Goal: Communication & Community: Answer question/provide support

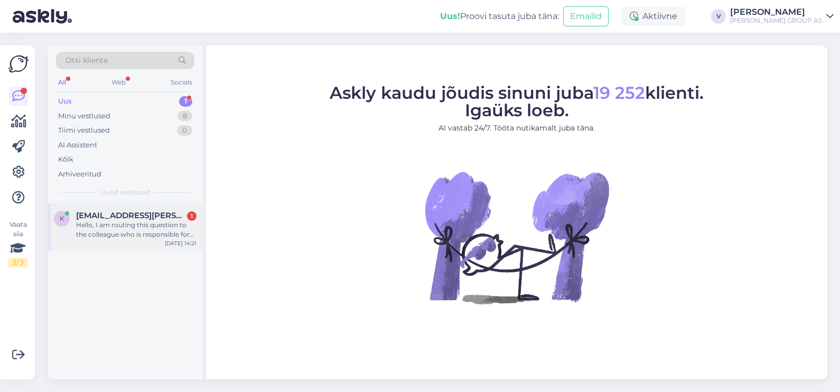
click at [103, 231] on div "Hello, I am routing this question to the colleague who is responsible for this …" at bounding box center [136, 229] width 120 height 19
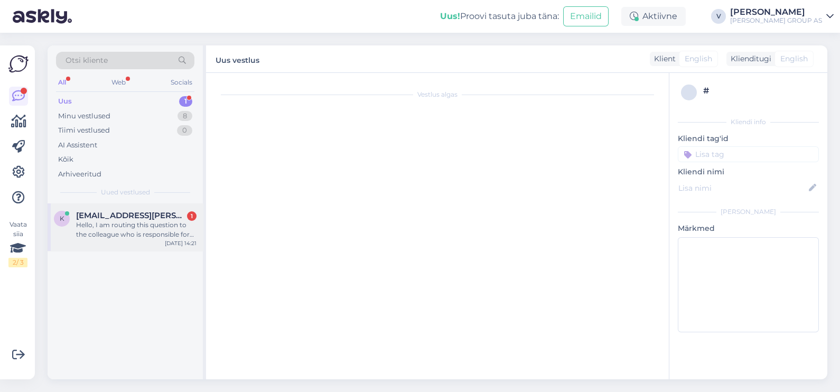
scroll to position [22, 0]
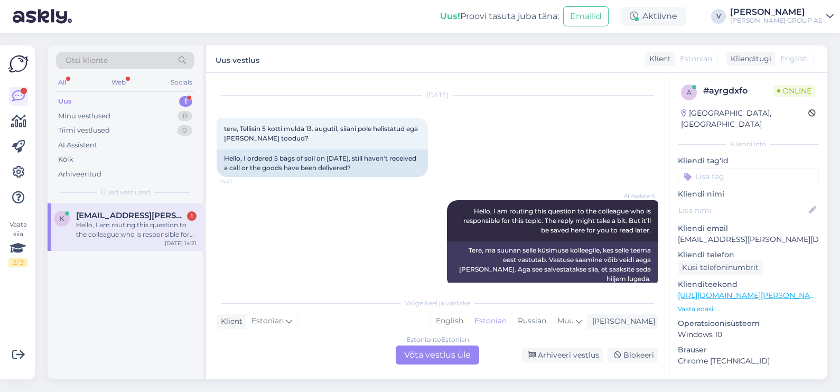
click at [434, 352] on div "Estonian to Estonian Võta vestlus üle" at bounding box center [437, 354] width 83 height 19
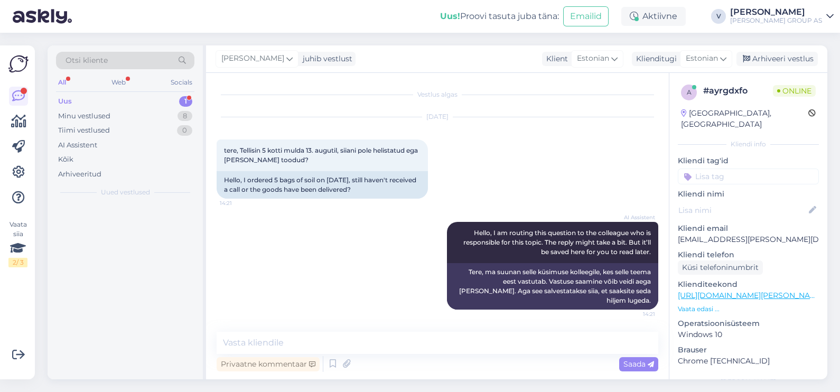
scroll to position [0, 0]
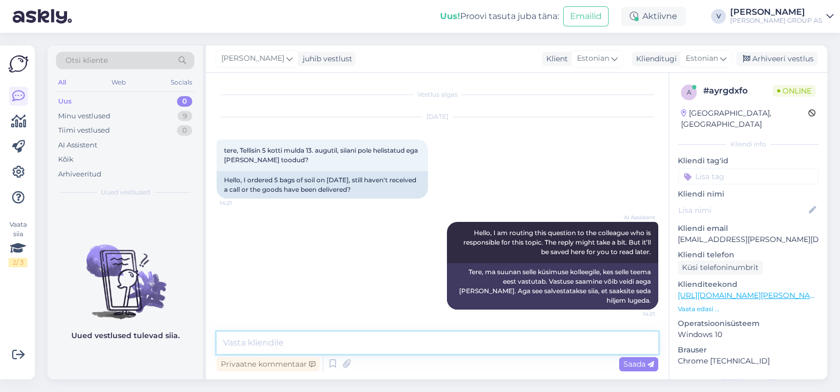
click at [441, 337] on textarea at bounding box center [438, 343] width 442 height 22
type textarea "Tere. Mis on tellimuse number?"
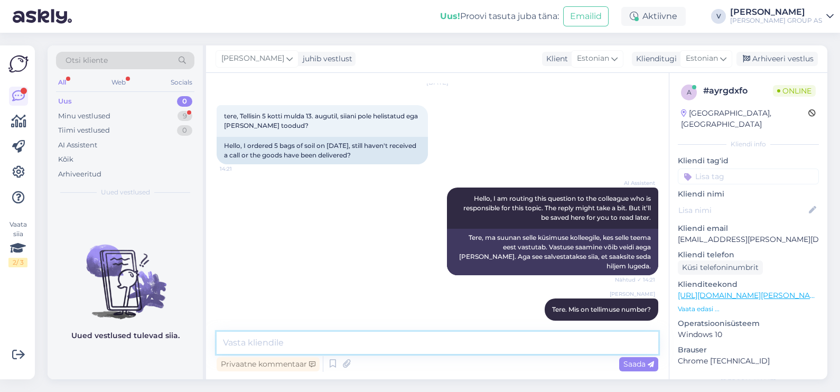
scroll to position [80, 0]
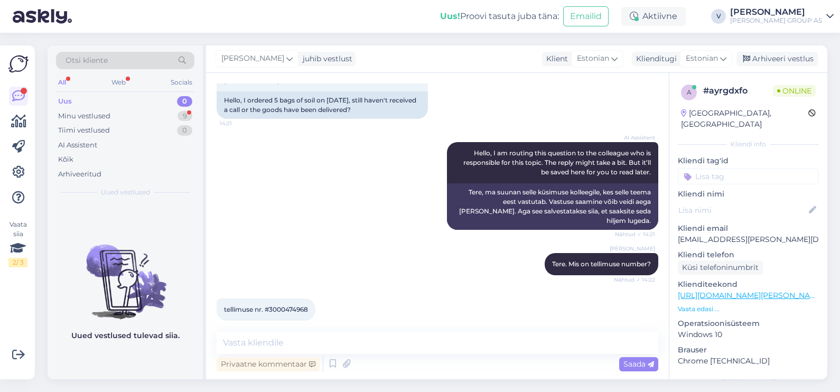
click at [279, 305] on span "tellimuse nr. #3000474968" at bounding box center [266, 309] width 84 height 8
copy div "3000474968 14:24"
click at [314, 340] on textarea at bounding box center [438, 343] width 442 height 22
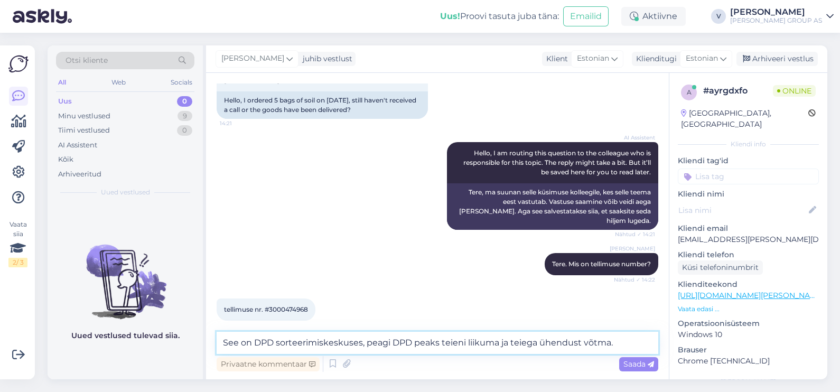
type textarea "See on DPD sorteerimiskeskuses, peagi DPD peaks teieni liikuma ja teiega ühendu…"
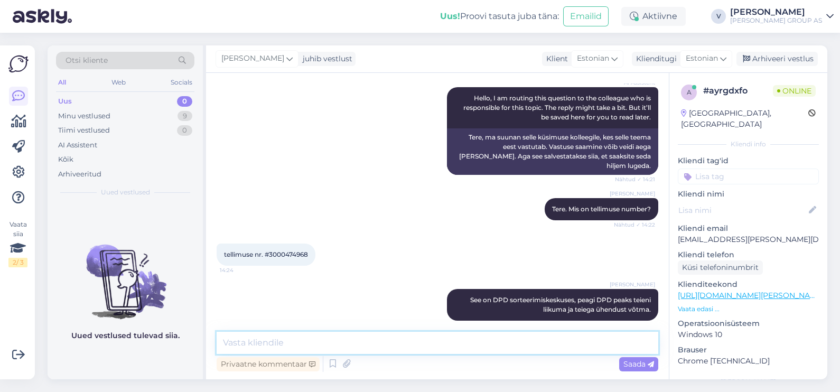
scroll to position [180, 0]
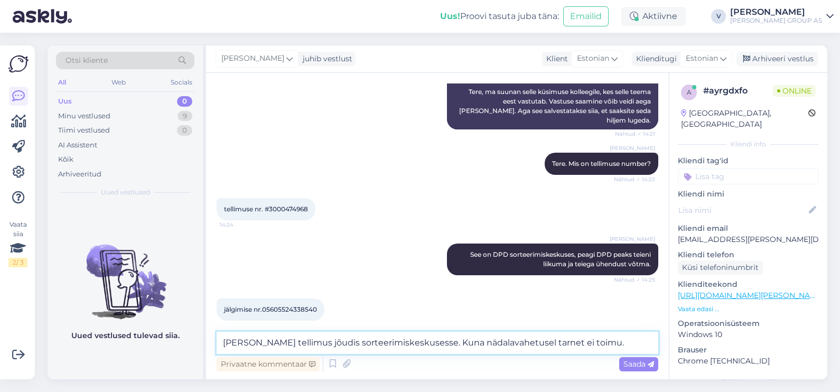
type textarea "[PERSON_NAME] tellimus jõudis sorteerimiskeskusesse. Kuna nädalavahetusel tarne…"
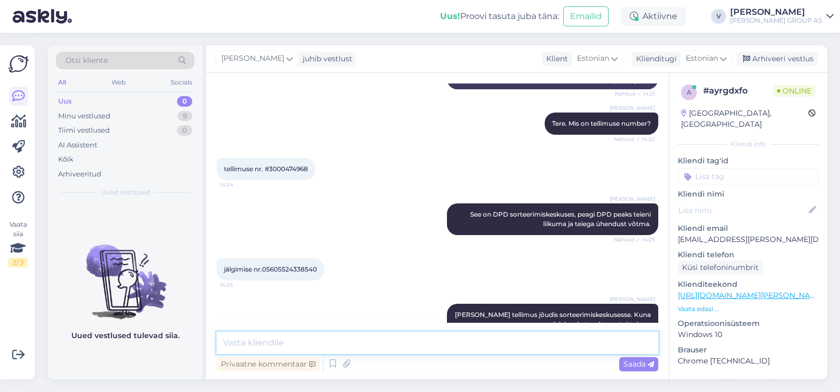
scroll to position [235, 0]
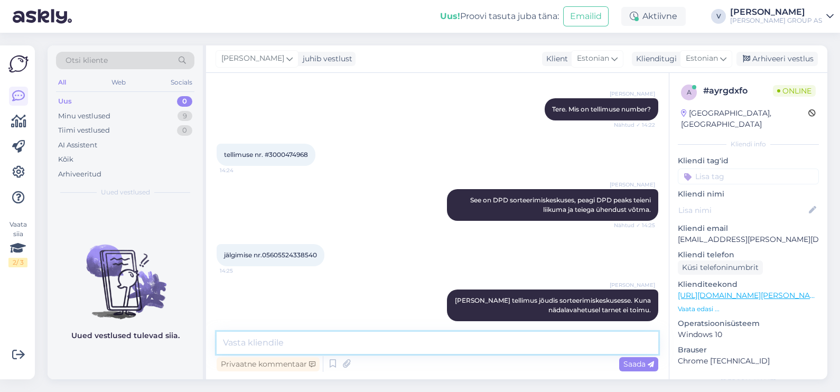
click at [293, 341] on textarea at bounding box center [438, 343] width 442 height 22
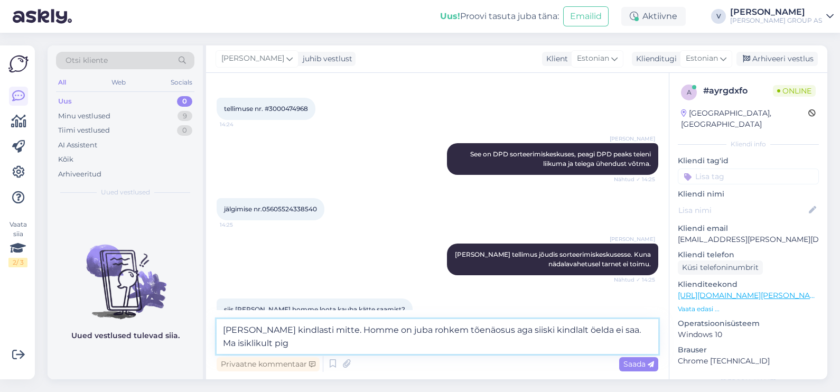
scroll to position [292, 0]
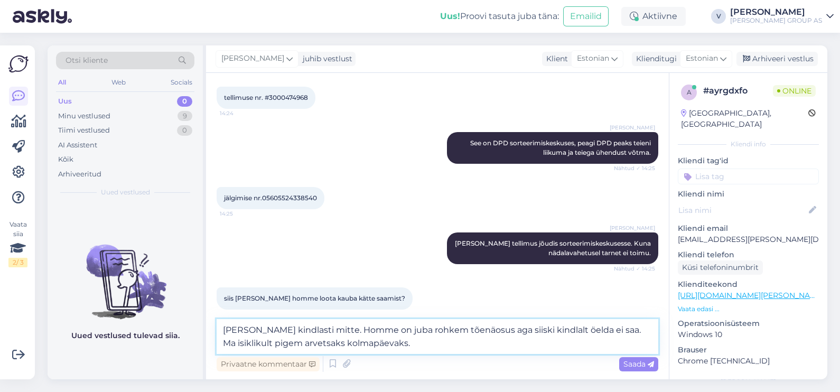
type textarea "[PERSON_NAME] kindlasti mitte. Homme on juba rohkem tõenäosus aga siiski kindla…"
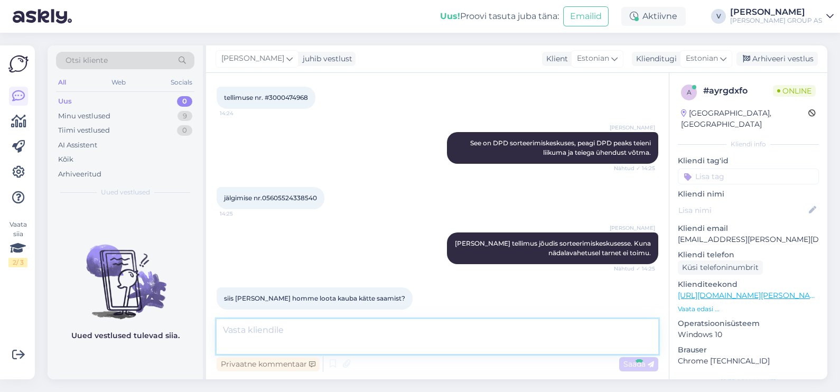
scroll to position [345, 0]
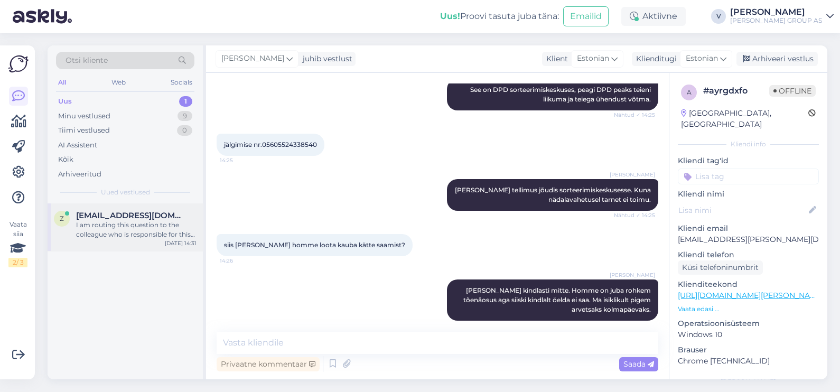
click at [144, 228] on div "I am routing this question to the colleague who is responsible for this topic. …" at bounding box center [136, 229] width 120 height 19
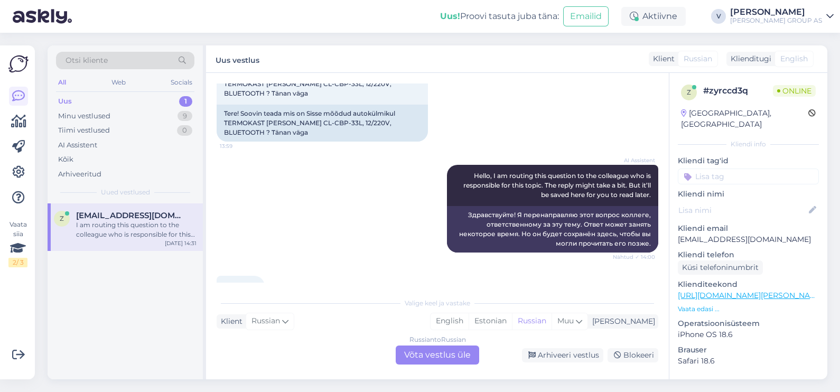
scroll to position [0, 0]
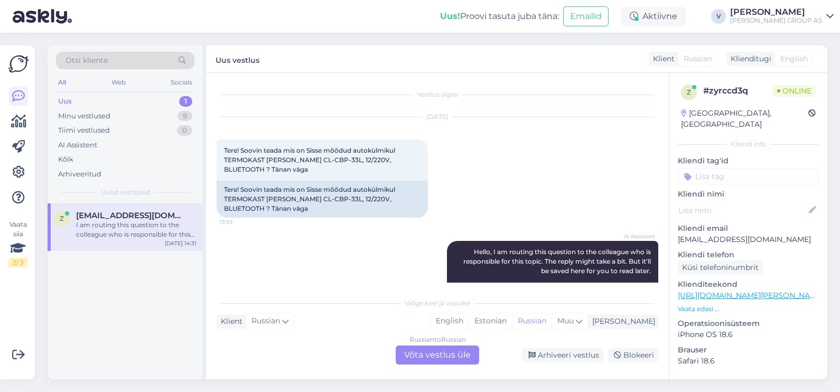
click at [430, 352] on div "Russian to Russian Võta vestlus üle" at bounding box center [437, 354] width 83 height 19
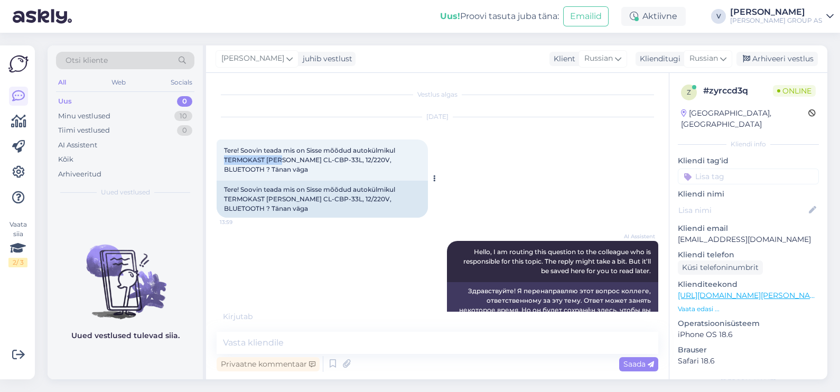
drag, startPoint x: 224, startPoint y: 158, endPoint x: 279, endPoint y: 158, distance: 54.9
click at [279, 158] on span "Tere! Soovin teada mis on Sisse mõõdud autokülmikul TERMOKAST [PERSON_NAME] CL-…" at bounding box center [310, 159] width 173 height 27
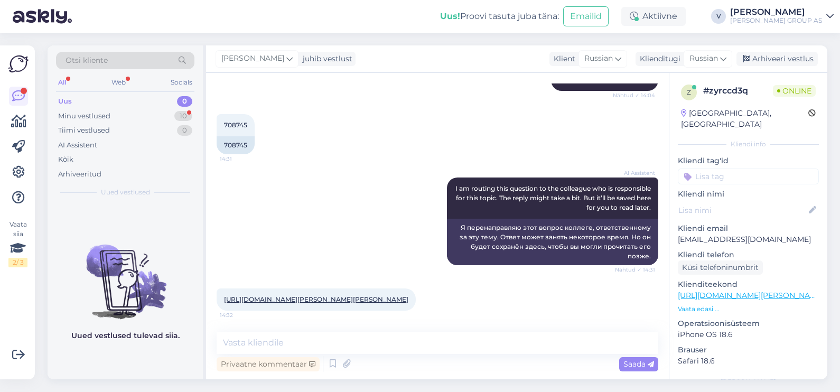
click at [290, 288] on div "[URL][DOMAIN_NAME][PERSON_NAME][PERSON_NAME] 14:32" at bounding box center [316, 299] width 199 height 22
click at [294, 295] on link "[URL][DOMAIN_NAME][PERSON_NAME][PERSON_NAME]" at bounding box center [316, 299] width 184 height 8
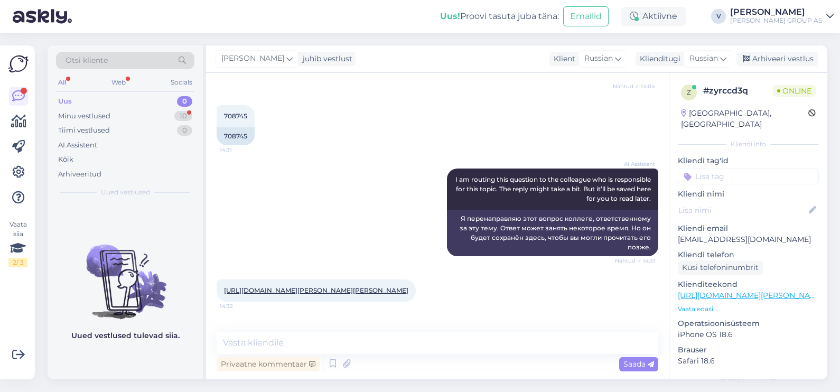
scroll to position [401, 0]
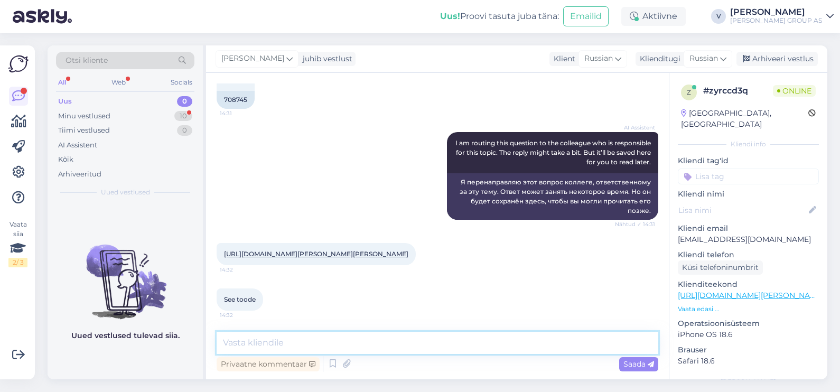
click at [313, 343] on textarea at bounding box center [438, 343] width 442 height 22
type textarea "Tere"
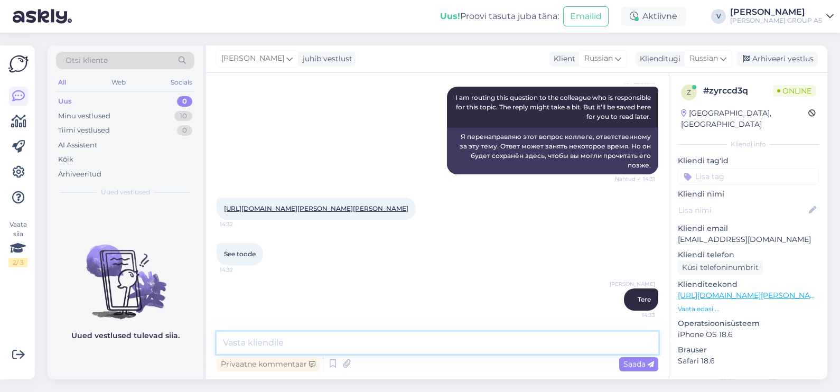
paste textarea "Kõrgus: 47 cm Sügavus: 46 cm Laius: 37 [PERSON_NAME] kaal: 7 kg Pakendi kaal: 5…"
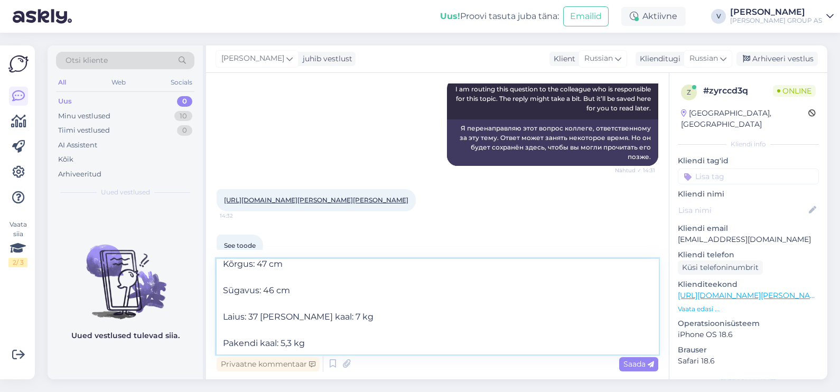
scroll to position [32, 0]
drag, startPoint x: 317, startPoint y: 346, endPoint x: 185, endPoint y: 341, distance: 132.7
click at [185, 341] on div "Otsi kliente All Web Socials Uus 0 Minu vestlused 10 Tiimi vestlused 0 AI Assis…" at bounding box center [438, 212] width 780 height 334
type textarea "Kõrgus: 47 cm Sügavus: 46 cm Laius: 37 [PERSON_NAME] kaal: 7 kg"
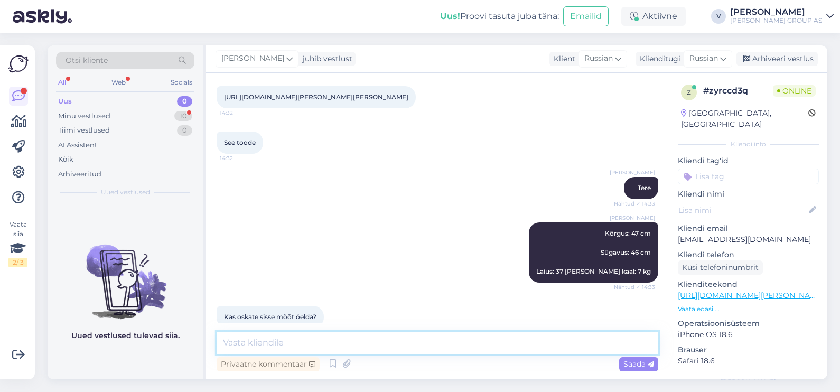
scroll to position [594, 0]
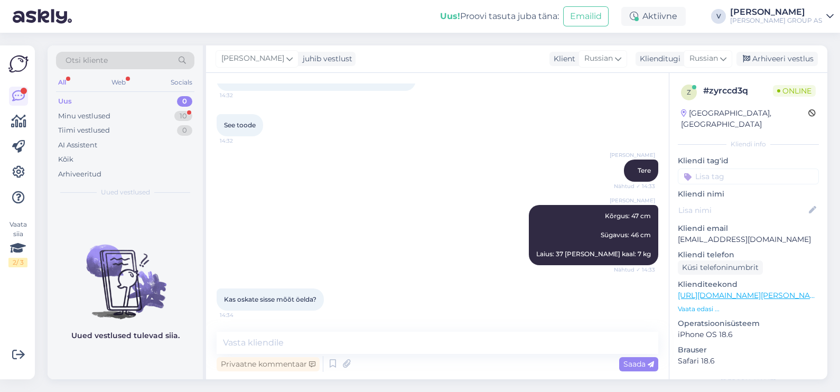
drag, startPoint x: 223, startPoint y: 298, endPoint x: 339, endPoint y: 308, distance: 115.6
click at [339, 308] on div "Kas oskate sisse mõõt öelda? 14:34" at bounding box center [438, 299] width 442 height 45
copy span "Kas oskate sisse mõõt öelda?"
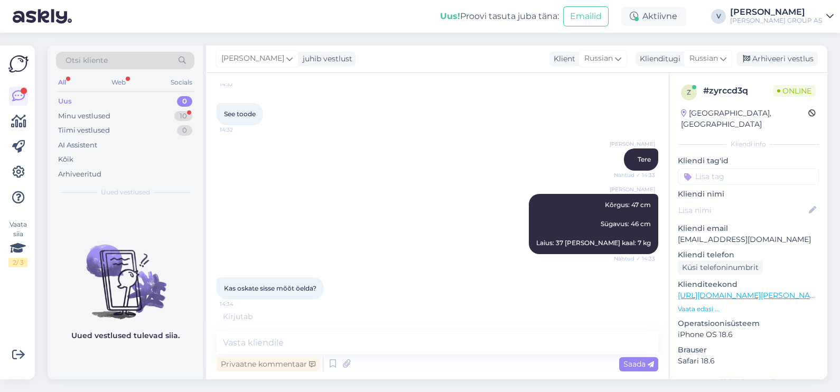
scroll to position [605, 0]
click at [295, 331] on div "Vestlus algas [DATE] Tere! Soovin teada mis on Sisse mõõdud autokülmikul TERMOK…" at bounding box center [437, 226] width 463 height 306
click at [355, 338] on textarea at bounding box center [438, 343] width 442 height 22
type textarea "k"
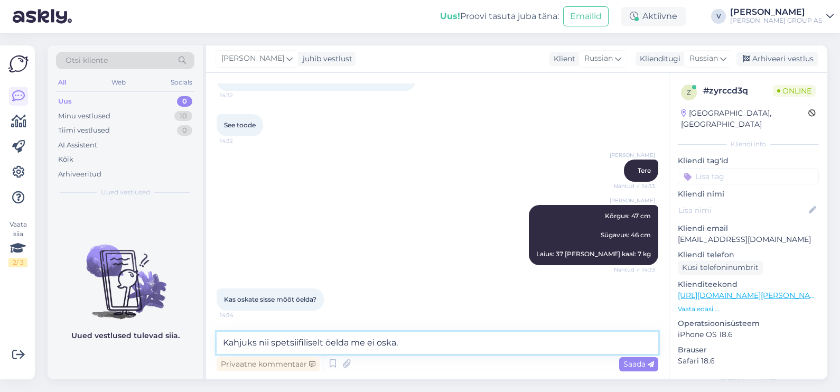
type textarea "Kahjuks nii spetsiifiliselt öelda me ei oska."
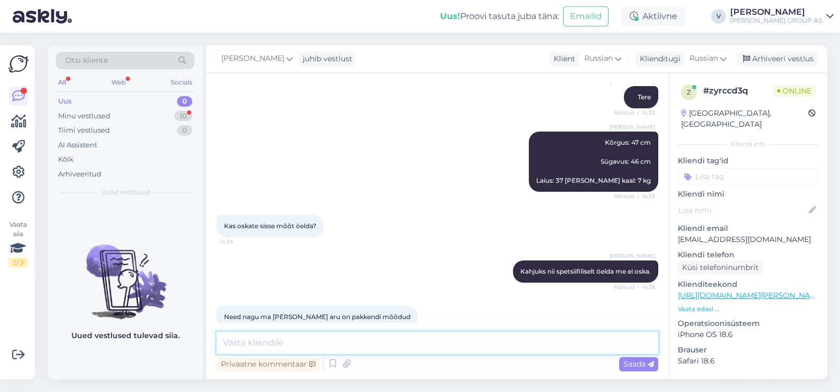
scroll to position [685, 0]
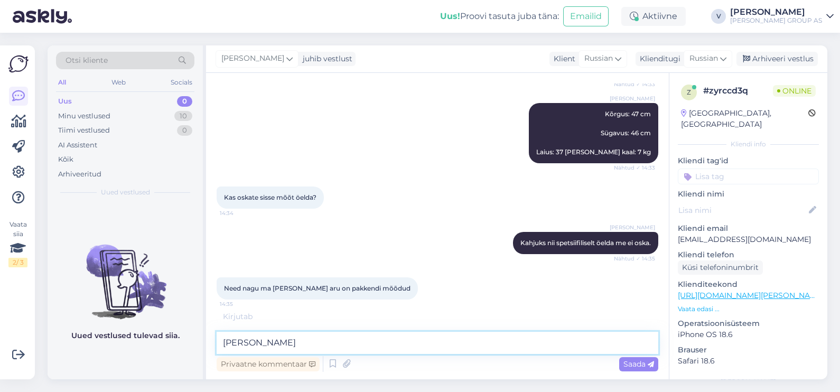
type textarea "J"
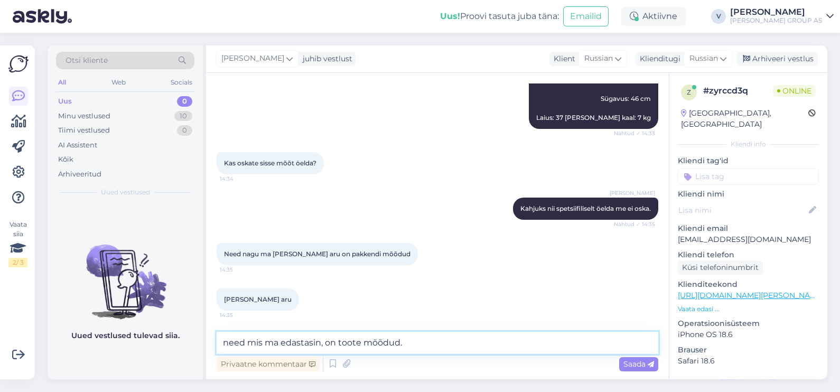
type textarea "need mis ma edastasin, on toote mõõdud."
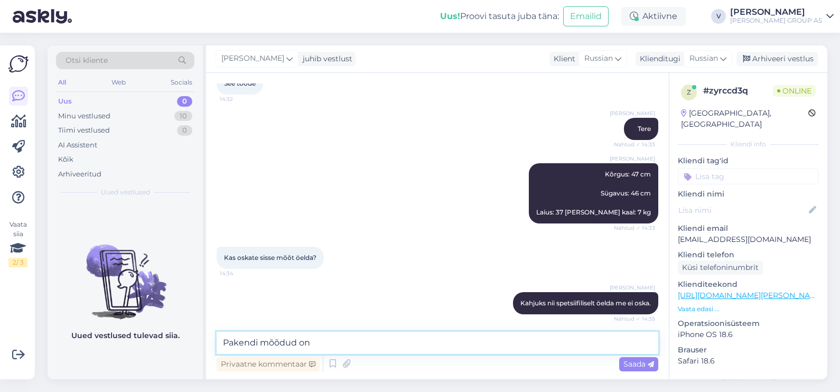
scroll to position [557, 0]
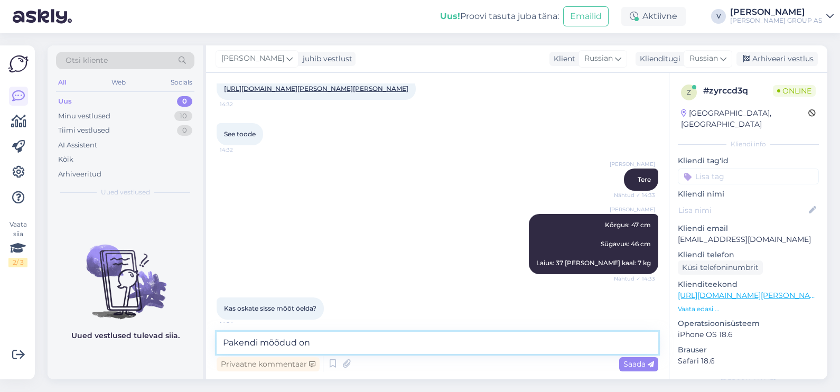
type textarea "Pakendi mõõdud on"
drag, startPoint x: 324, startPoint y: 342, endPoint x: 193, endPoint y: 333, distance: 131.8
click at [193, 333] on div "Otsi kliente All Web Socials Uus 0 Minu vestlused 10 Tiimi vestlused 0 AI Assis…" at bounding box center [438, 212] width 780 height 334
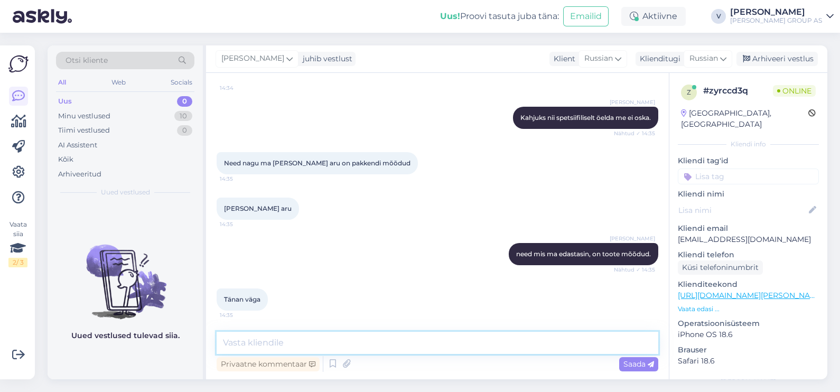
scroll to position [821, 0]
click at [302, 336] on textarea at bounding box center [438, 343] width 442 height 22
type textarea "Rõõm oli vähemalt kuidagi abiks olla."
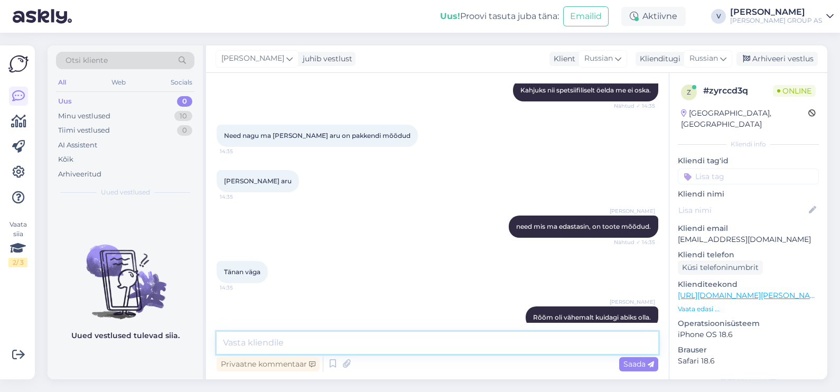
scroll to position [866, 0]
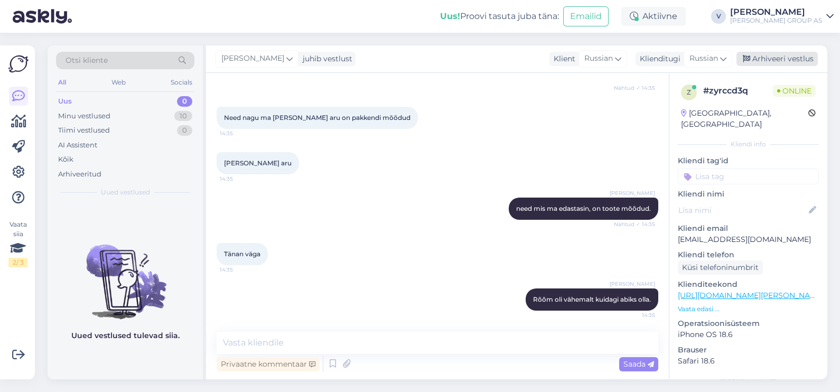
click at [787, 57] on div "Arhiveeri vestlus" at bounding box center [776, 59] width 81 height 14
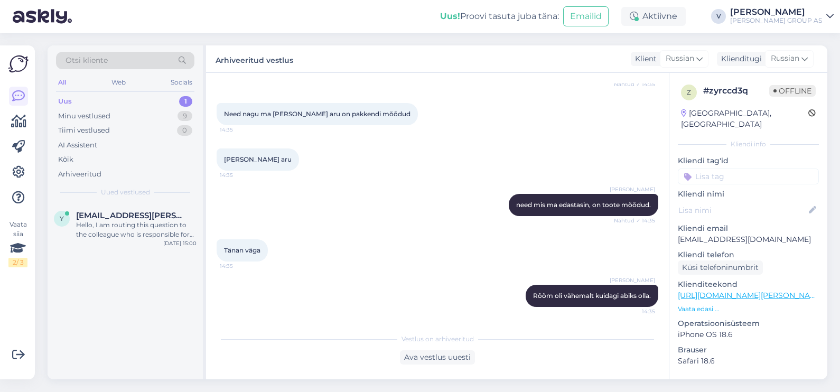
click at [103, 102] on div "Uus 1" at bounding box center [125, 101] width 138 height 15
click at [97, 238] on div "Hello, I am routing this question to the colleague who is responsible for this …" at bounding box center [136, 229] width 120 height 19
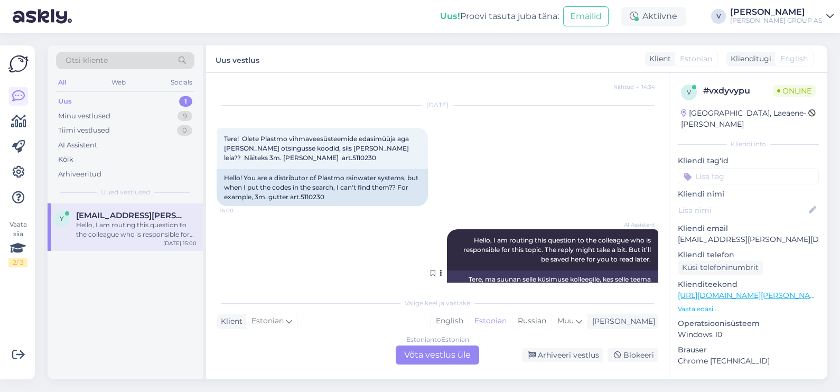
scroll to position [414, 0]
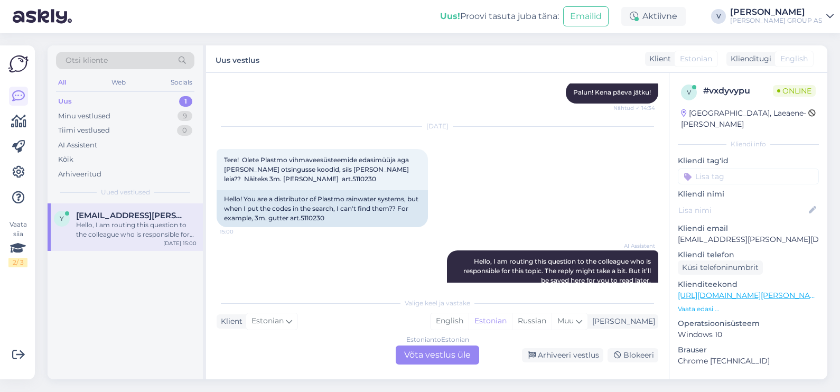
click at [408, 359] on div "Estonian to Estonian Võta vestlus üle" at bounding box center [437, 354] width 83 height 19
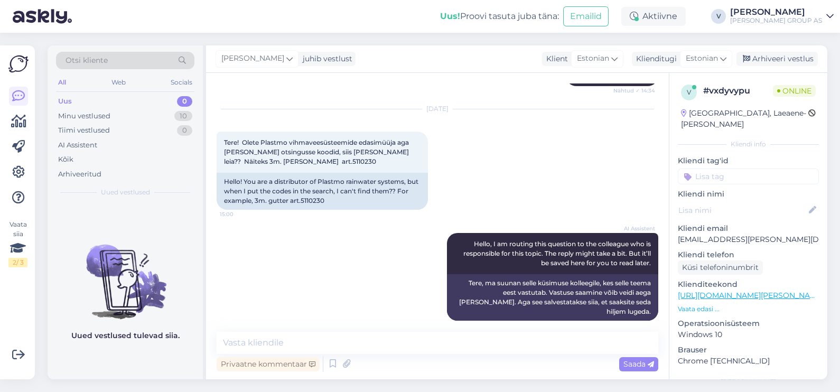
scroll to position [441, 0]
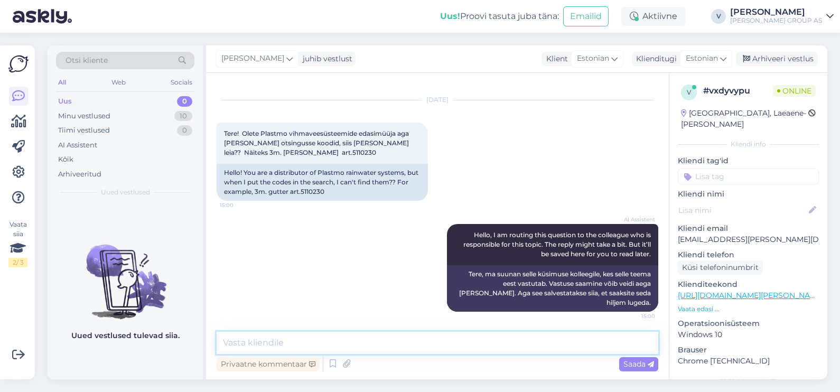
click at [319, 340] on textarea at bounding box center [438, 343] width 442 height 22
click at [261, 156] on span "Tere! Olete Plastmo vihmaveesüsteemide edasimüüja aga [PERSON_NAME] otsingusse …" at bounding box center [317, 142] width 186 height 27
drag, startPoint x: 261, startPoint y: 164, endPoint x: 248, endPoint y: 162, distance: 13.4
click at [248, 156] on span "Tere! Olete Plastmo vihmaveesüsteemide edasimüüja aga [PERSON_NAME] otsingusse …" at bounding box center [317, 142] width 186 height 27
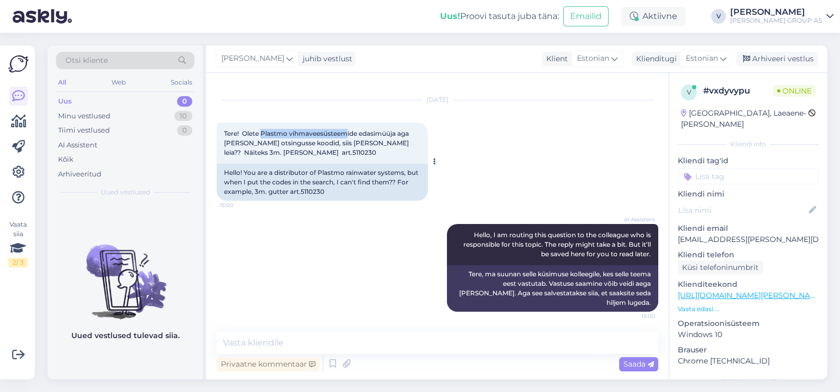
drag, startPoint x: 264, startPoint y: 143, endPoint x: 349, endPoint y: 139, distance: 85.7
click at [349, 139] on span "Tere! Olete Plastmo vihmaveesüsteemide edasimüüja aga [PERSON_NAME] otsingusse …" at bounding box center [317, 142] width 186 height 27
copy span "Plastmo vihmaveesüsteem"
click at [288, 336] on textarea at bounding box center [438, 343] width 442 height 22
paste textarea "[URL][DOMAIN_NAME][PERSON_NAME]"
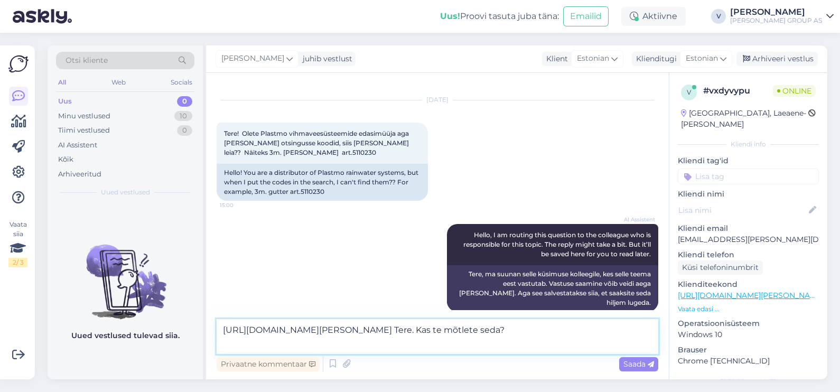
type textarea "[URL][DOMAIN_NAME][PERSON_NAME] Tere. Kas te mõtlete seda?"
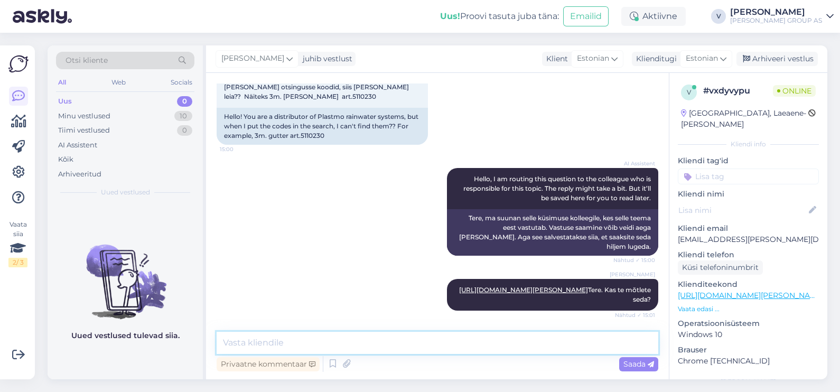
scroll to position [560, 0]
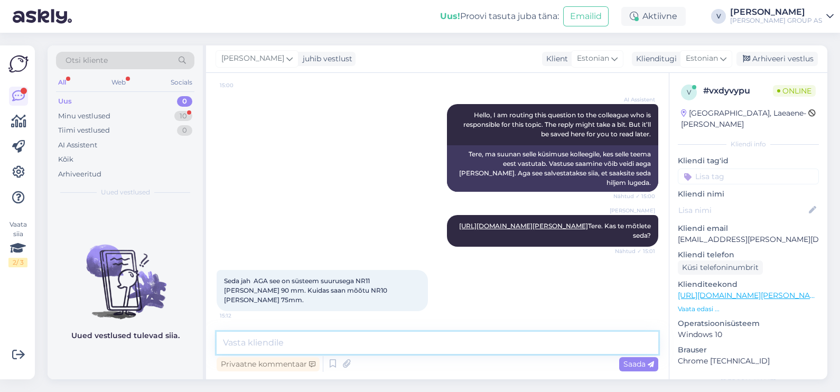
click at [272, 345] on textarea at bounding box center [438, 343] width 442 height 22
type textarea "[PERSON_NAME] mõõtmeid ei ole. [PERSON_NAME] [PERSON_NAME] saatnud on kõikide t…"
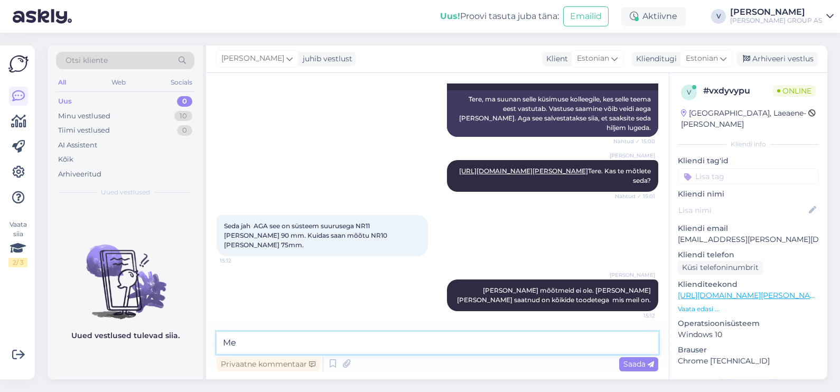
type textarea "M"
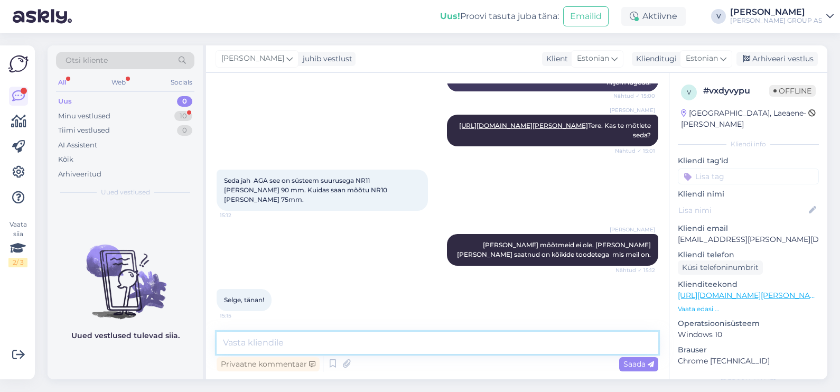
click at [269, 340] on textarea at bounding box center [438, 343] width 442 height 22
click at [497, 346] on textarea at bounding box center [438, 343] width 442 height 22
click at [771, 54] on div "Arhiveeri vestlus" at bounding box center [776, 59] width 81 height 14
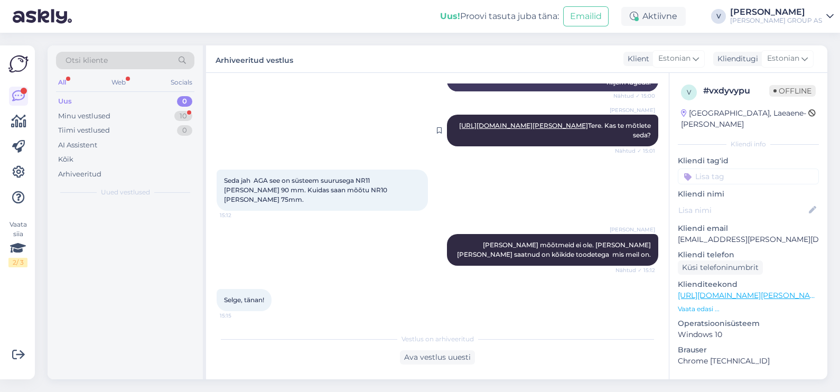
scroll to position [665, 0]
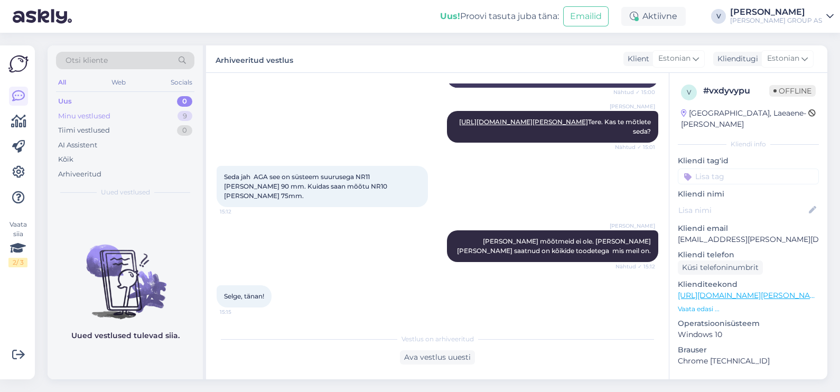
click at [111, 109] on div "Minu vestlused 9" at bounding box center [125, 116] width 138 height 15
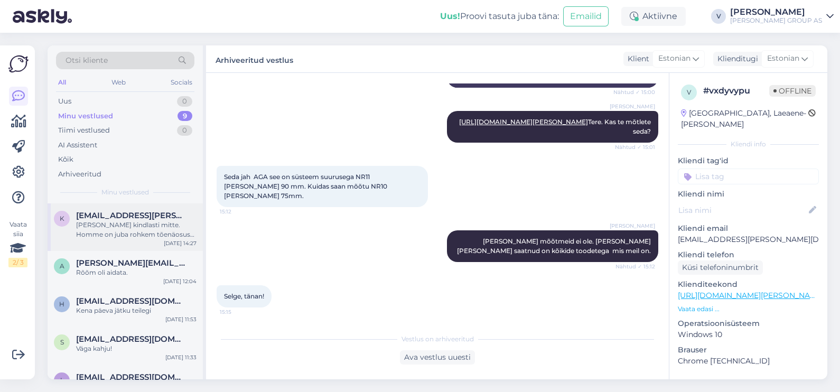
click at [115, 227] on div "[PERSON_NAME] kindlasti mitte. Homme on juba rohkem tõenäosus aga siiski kindla…" at bounding box center [136, 229] width 120 height 19
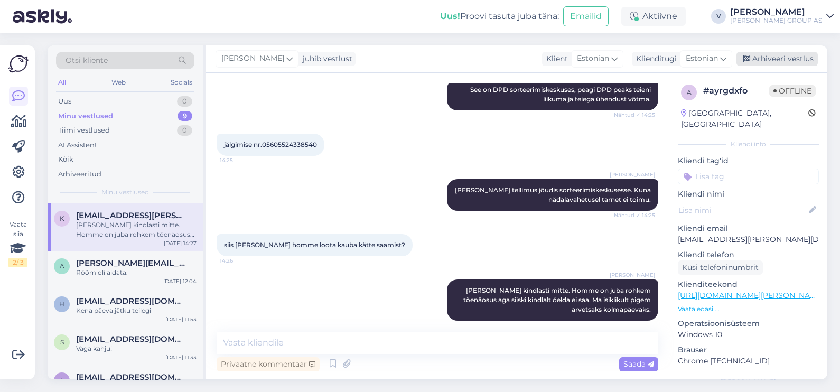
click at [798, 54] on div "Arhiveeri vestlus" at bounding box center [776, 59] width 81 height 14
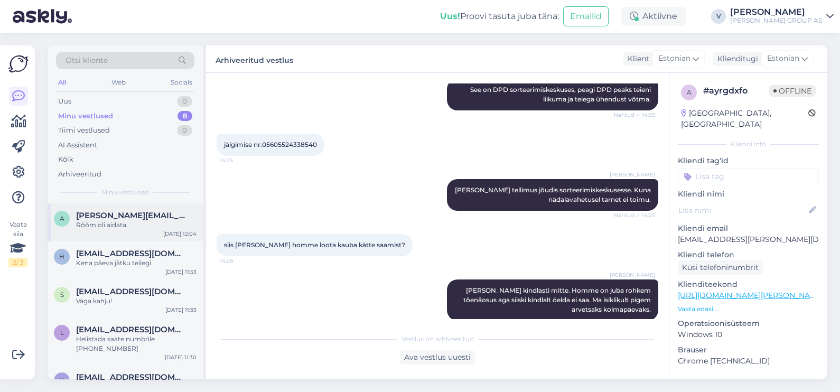
click at [113, 242] on div "h [EMAIL_ADDRESS][DOMAIN_NAME] Kena päeva jätku teilegi [DATE] 11:53" at bounding box center [125, 260] width 155 height 38
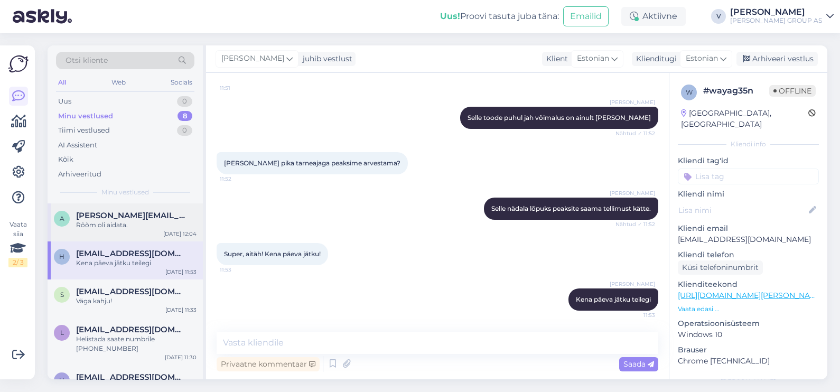
click at [111, 229] on div "Rõõm oli aidata." at bounding box center [136, 225] width 120 height 10
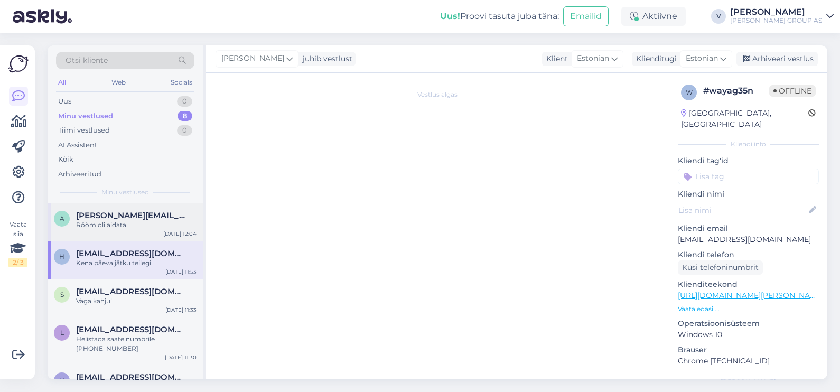
scroll to position [731, 0]
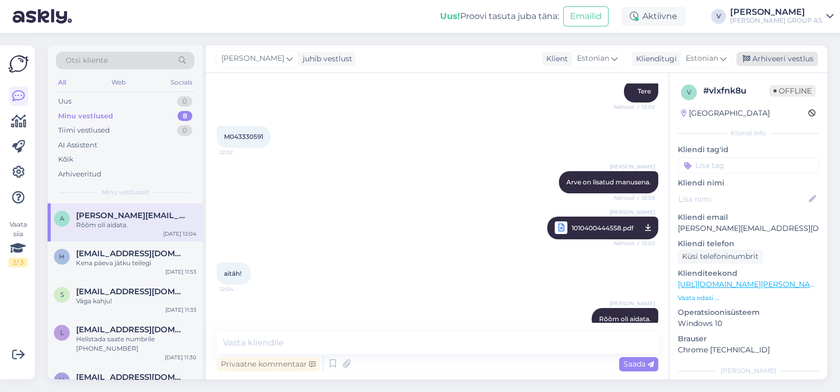
click at [796, 58] on div "Arhiveeri vestlus" at bounding box center [776, 59] width 81 height 14
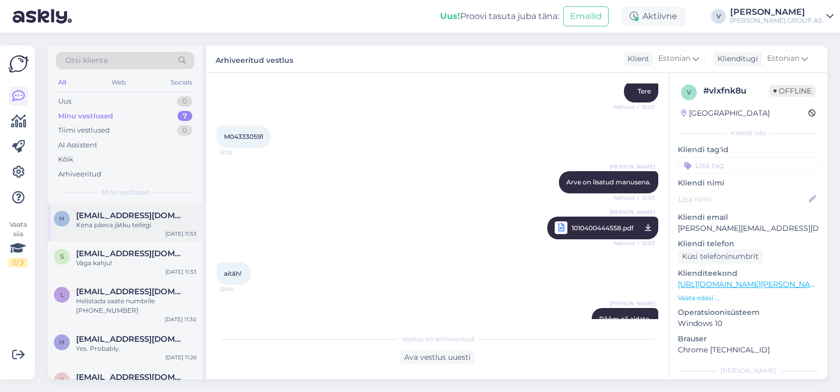
click at [156, 206] on div "h [EMAIL_ADDRESS][DOMAIN_NAME] Kena päeva jätku teilegi [DATE] 11:53" at bounding box center [125, 222] width 155 height 38
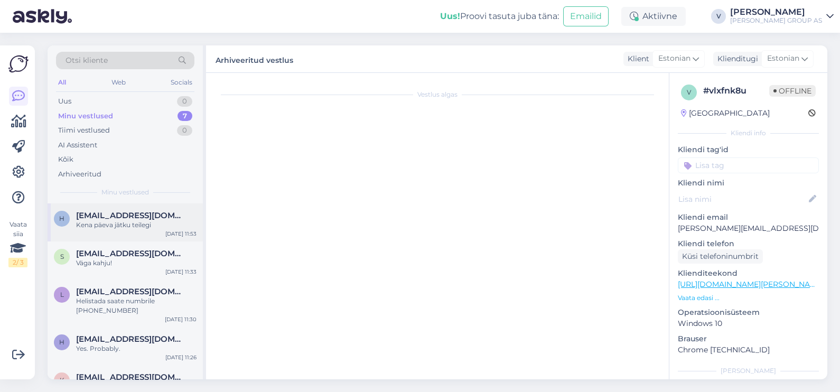
scroll to position [900, 0]
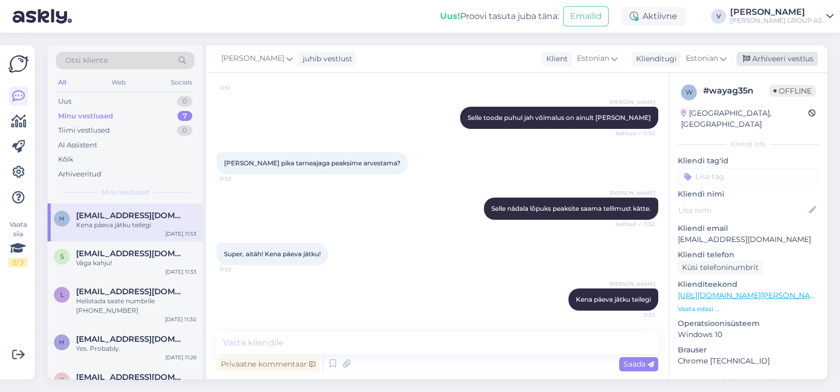
click at [787, 58] on div "Arhiveeri vestlus" at bounding box center [776, 59] width 81 height 14
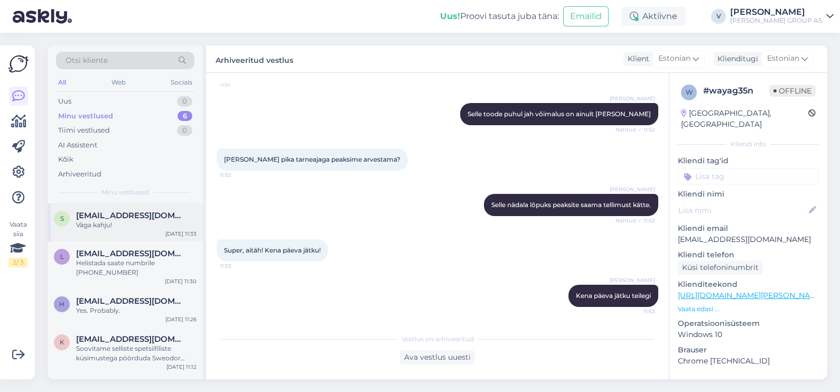
click at [156, 221] on div "Väga kahju!" at bounding box center [136, 225] width 120 height 10
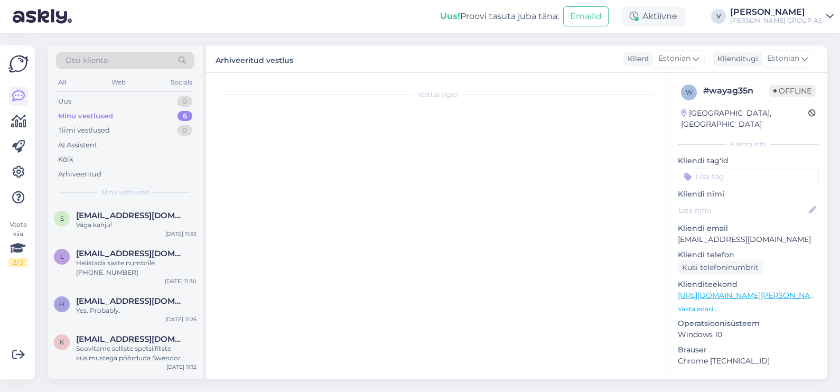
scroll to position [1680, 0]
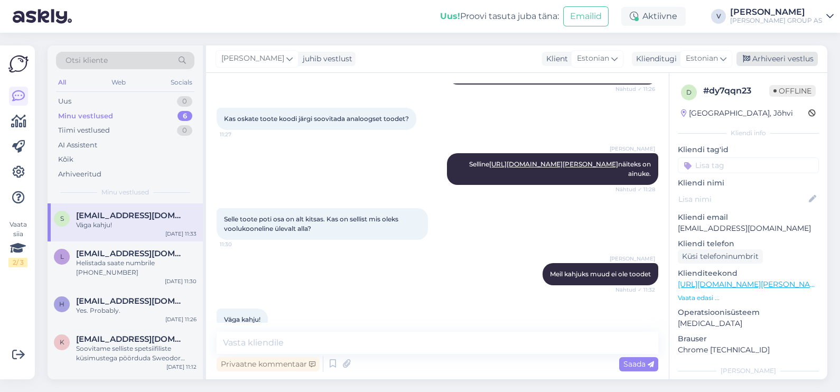
click at [804, 55] on div "Arhiveeri vestlus" at bounding box center [776, 59] width 81 height 14
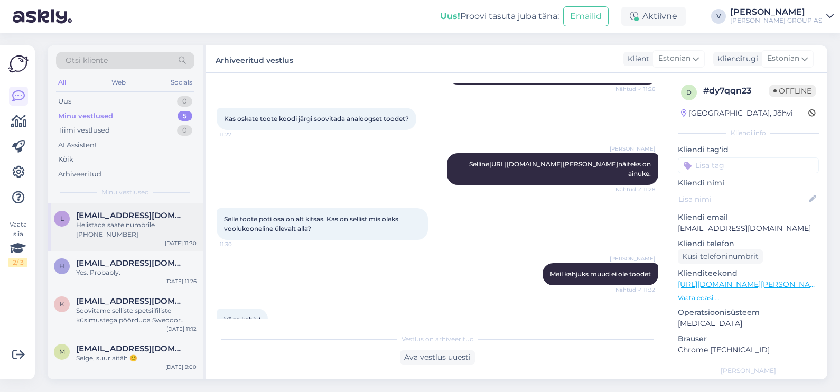
click at [166, 217] on div "[EMAIL_ADDRESS][DOMAIN_NAME]" at bounding box center [136, 216] width 120 height 10
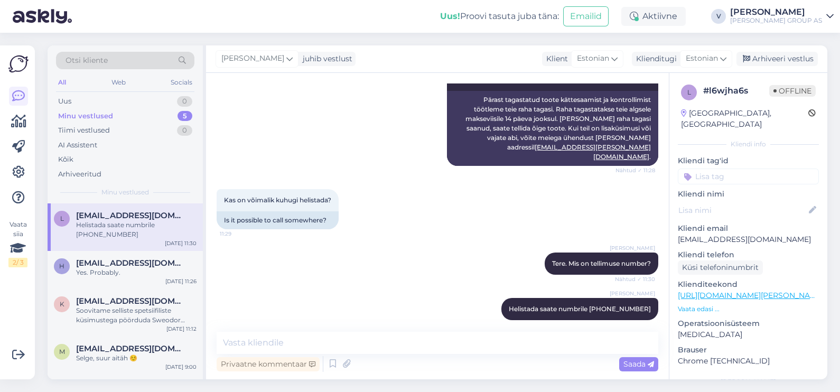
drag, startPoint x: 770, startPoint y: 56, endPoint x: 761, endPoint y: 67, distance: 13.9
click at [770, 57] on div "Arhiveeri vestlus" at bounding box center [776, 59] width 81 height 14
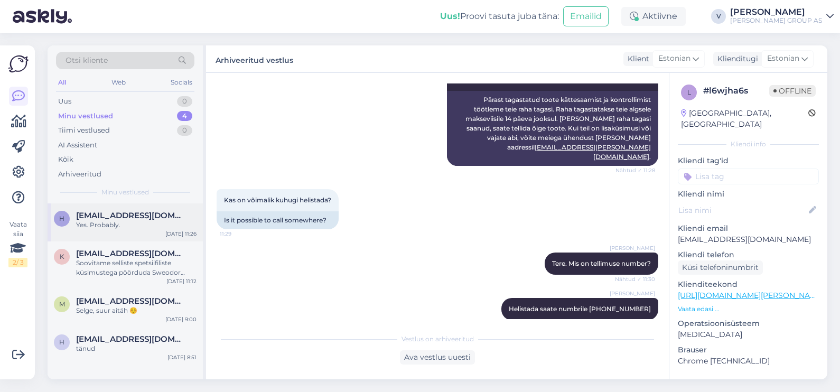
click at [137, 229] on div "Yes. Probably." at bounding box center [136, 225] width 120 height 10
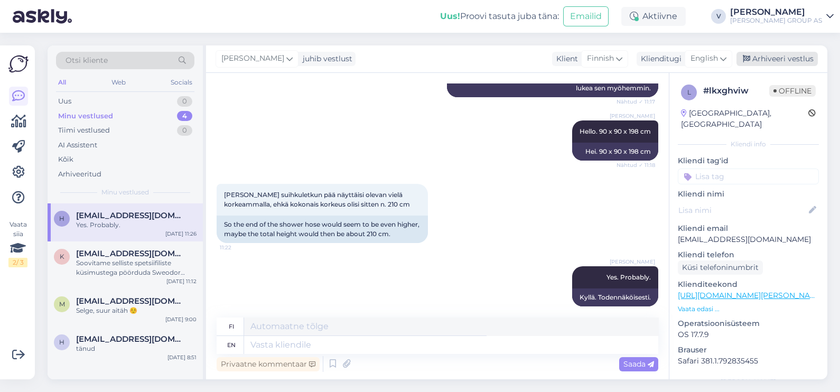
click at [801, 59] on div "Arhiveeri vestlus" at bounding box center [776, 59] width 81 height 14
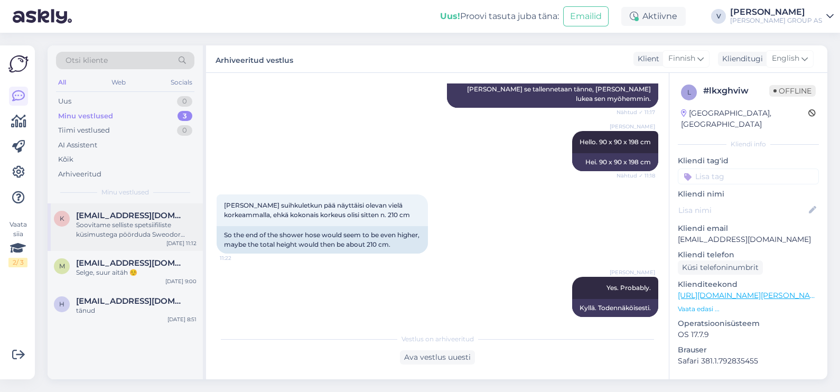
click at [117, 221] on div "Soovitame selliste spetsiifiliste küsimustega pöörduda Sweodor [PERSON_NAME]. […" at bounding box center [136, 229] width 120 height 19
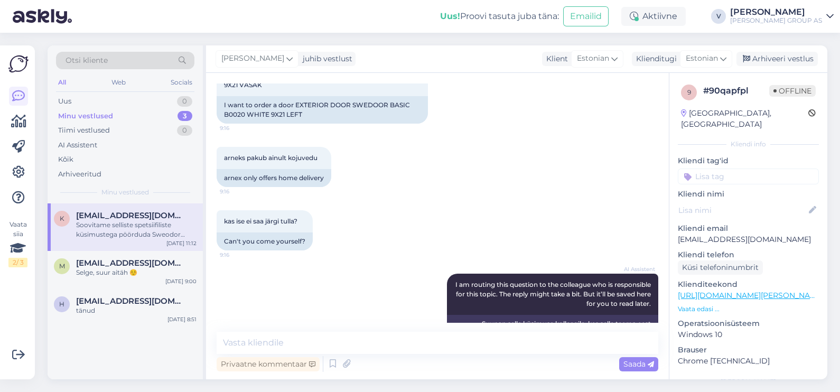
scroll to position [1077, 0]
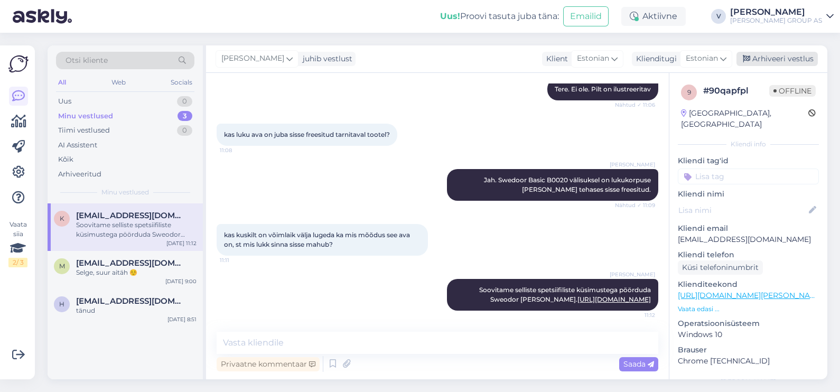
click at [764, 61] on div "Arhiveeri vestlus" at bounding box center [776, 59] width 81 height 14
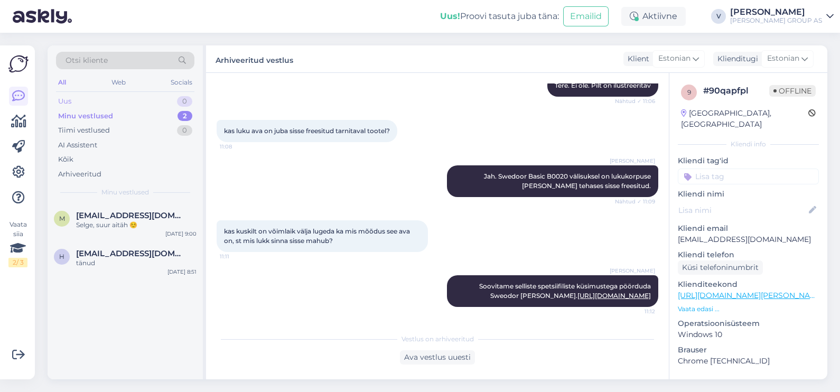
click at [105, 95] on div "Uus 0" at bounding box center [125, 101] width 138 height 15
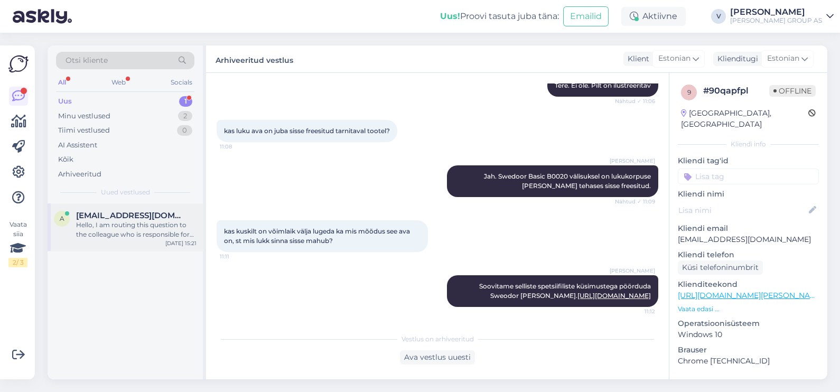
drag, startPoint x: 126, startPoint y: 231, endPoint x: 140, endPoint y: 239, distance: 15.6
click at [127, 231] on div "Hello, I am routing this question to the colleague who is responsible for this …" at bounding box center [136, 229] width 120 height 19
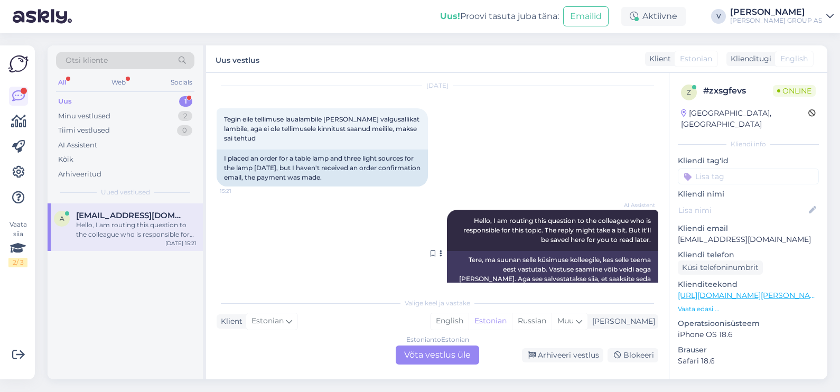
scroll to position [48, 0]
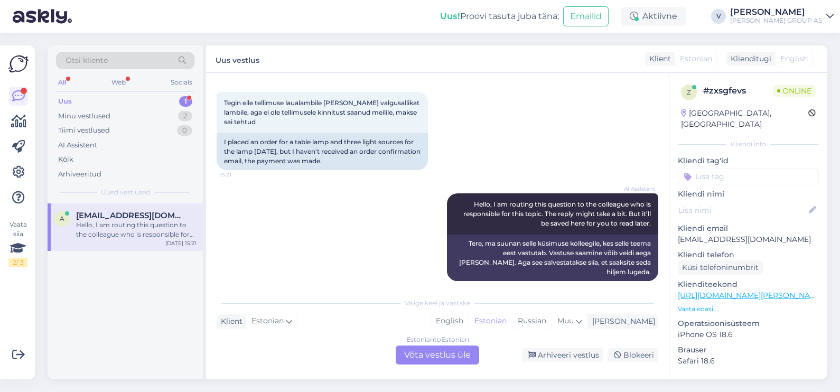
click at [449, 357] on div "Estonian to Estonian Võta vestlus üle" at bounding box center [437, 354] width 83 height 19
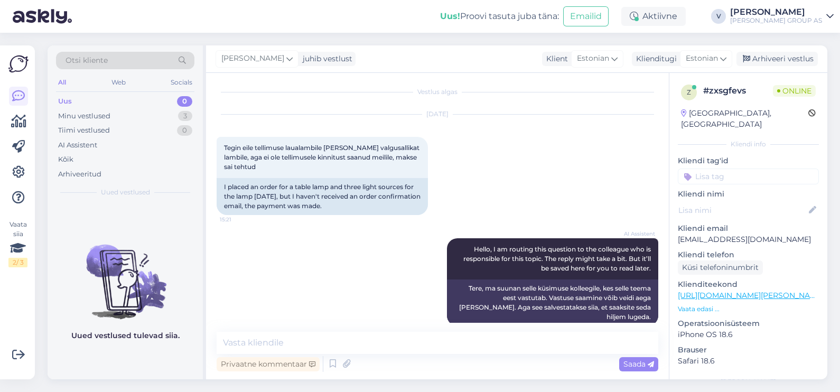
scroll to position [0, 0]
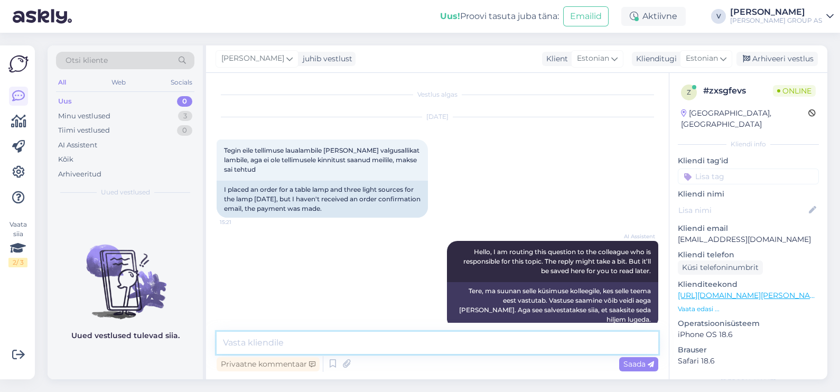
click at [334, 341] on textarea at bounding box center [438, 343] width 442 height 22
type textarea "Tere, mis nimele tellimus oli tehtud?"
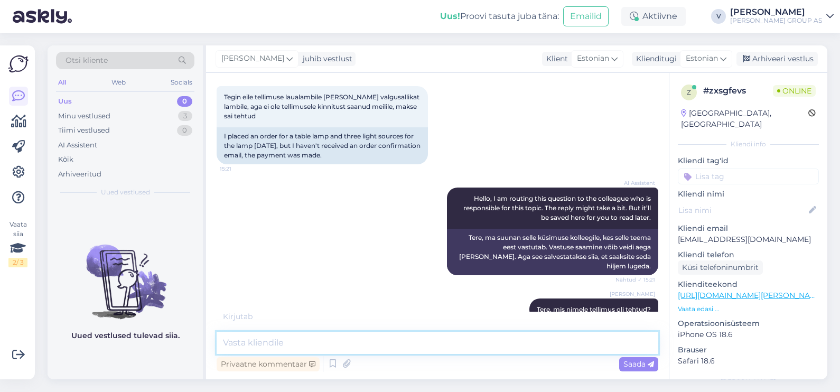
scroll to position [99, 0]
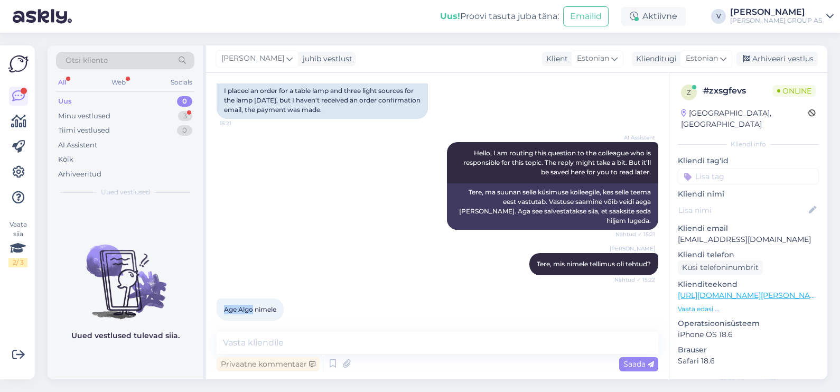
drag, startPoint x: 222, startPoint y: 301, endPoint x: 254, endPoint y: 303, distance: 31.2
click at [254, 303] on div "Age Algo nimele 15:22" at bounding box center [250, 309] width 67 height 22
copy span "Age Algo"
click at [272, 341] on textarea at bounding box center [438, 343] width 442 height 22
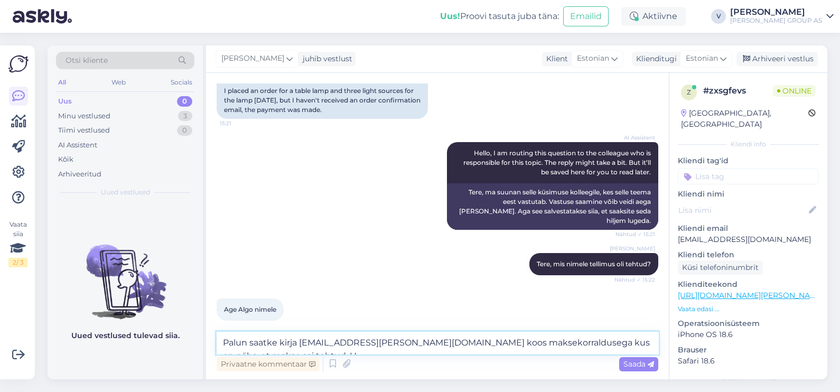
scroll to position [110, 0]
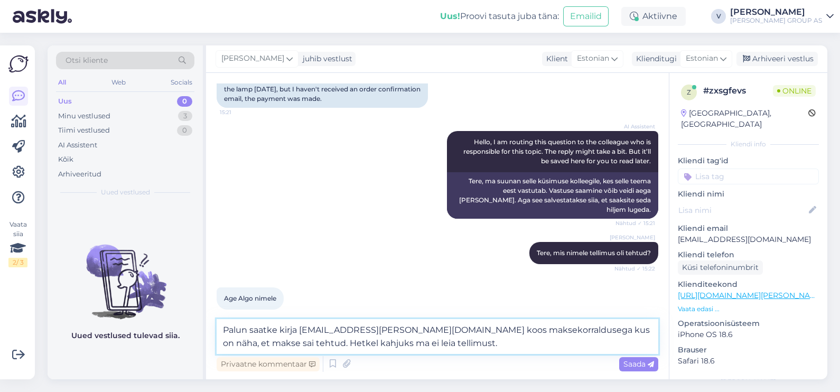
type textarea "Palun saatke kirja [EMAIL_ADDRESS][PERSON_NAME][DOMAIN_NAME] koos maksekorraldu…"
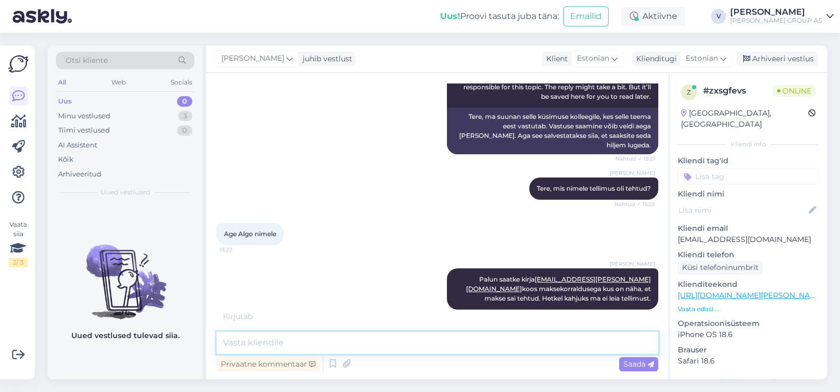
scroll to position [209, 0]
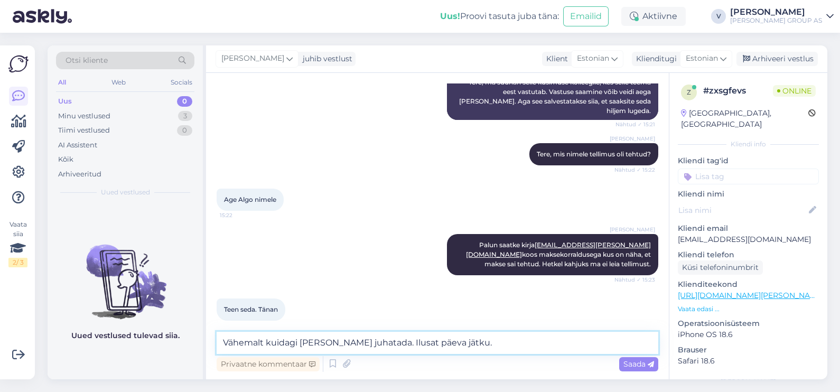
type textarea "Vähemalt kuidagi [PERSON_NAME] juhatada. Ilusat päeva jätku."
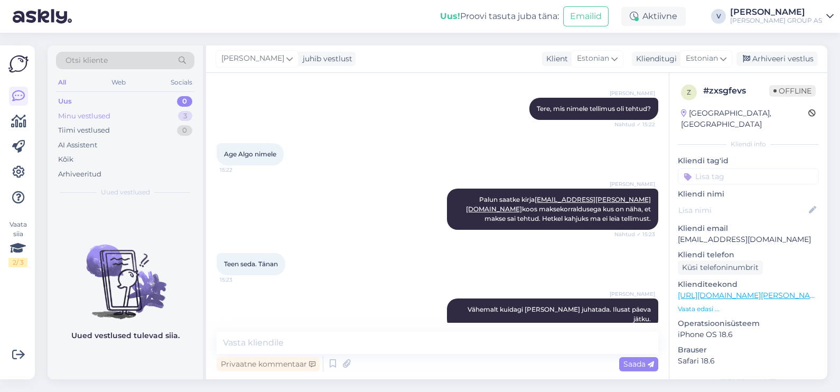
click at [71, 116] on div "Minu vestlused" at bounding box center [84, 116] width 52 height 11
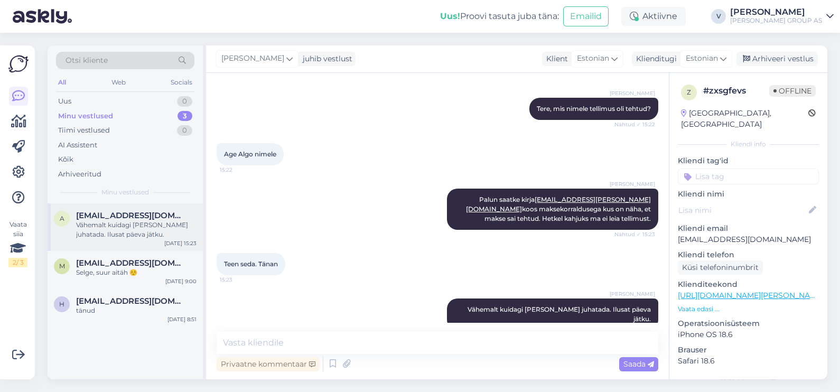
click at [100, 228] on div "Vähemalt kuidagi [PERSON_NAME] juhatada. Ilusat päeva jätku." at bounding box center [136, 229] width 120 height 19
click at [778, 61] on div "Arhiveeri vestlus" at bounding box center [776, 59] width 81 height 14
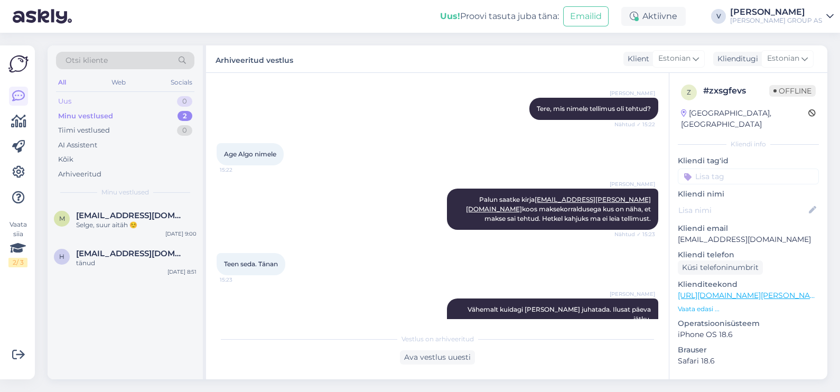
click at [125, 99] on div "Uus 0" at bounding box center [125, 101] width 138 height 15
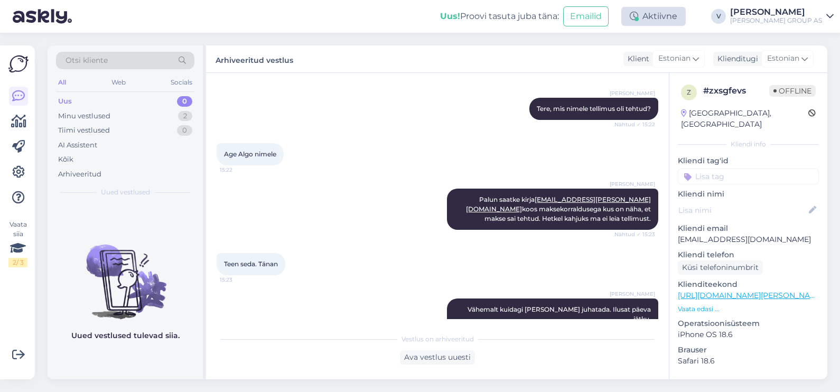
click at [686, 17] on div "Aktiivne" at bounding box center [653, 16] width 64 height 19
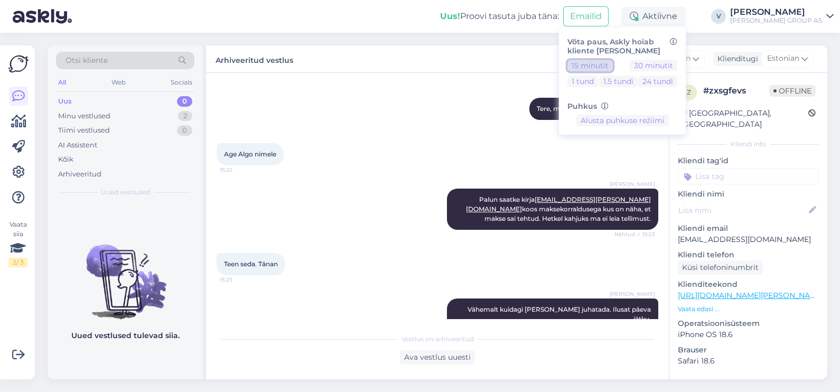
click at [613, 63] on button "15 minutit" at bounding box center [589, 66] width 45 height 12
click at [505, 64] on div "Arhiveeritud vestlus Klient Estonian Klienditugi Estonian" at bounding box center [516, 58] width 621 height 27
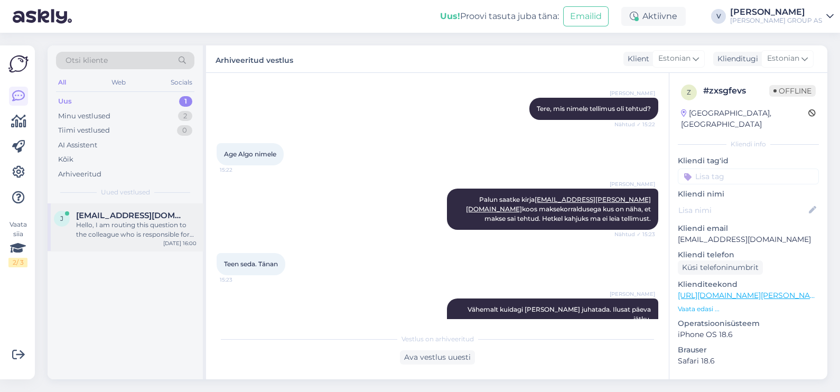
click at [149, 227] on div "Hello, I am routing this question to the colleague who is responsible for this …" at bounding box center [136, 229] width 120 height 19
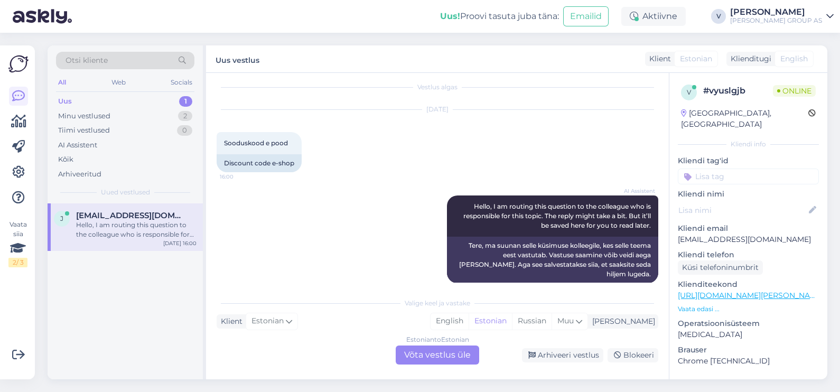
scroll to position [10, 0]
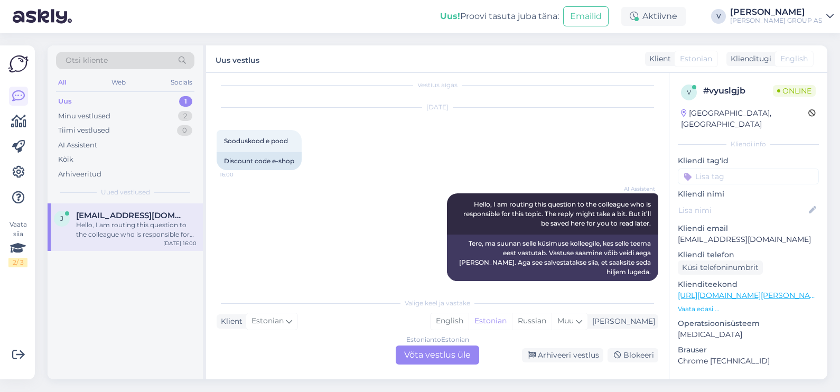
click at [422, 353] on div "Estonian to Estonian Võta vestlus üle" at bounding box center [437, 354] width 83 height 19
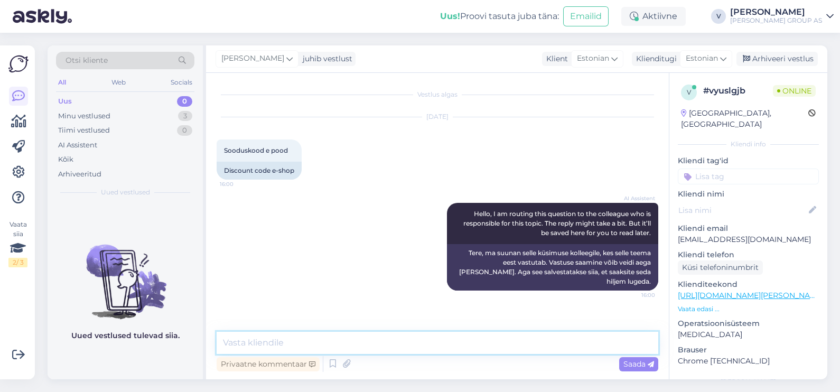
click at [352, 343] on textarea at bounding box center [438, 343] width 442 height 22
type textarea "Tere. Kuidas saan aidata? [PERSON_NAME] ole sooduskoode"
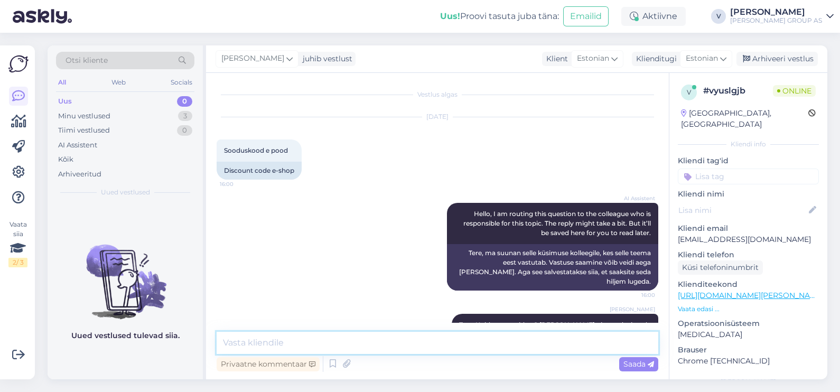
scroll to position [15, 0]
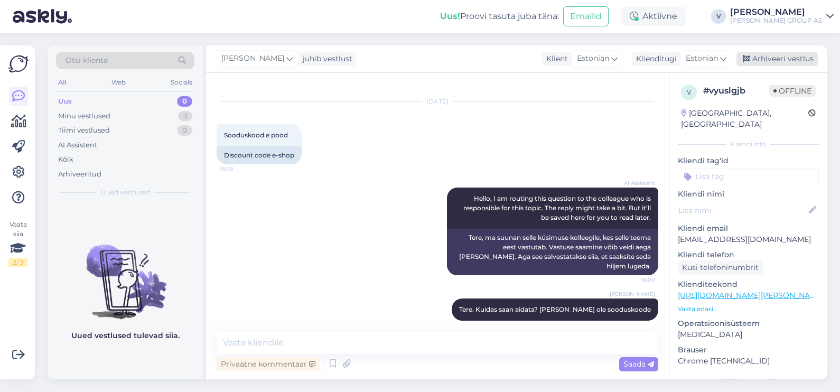
click at [777, 57] on div "Arhiveeri vestlus" at bounding box center [776, 59] width 81 height 14
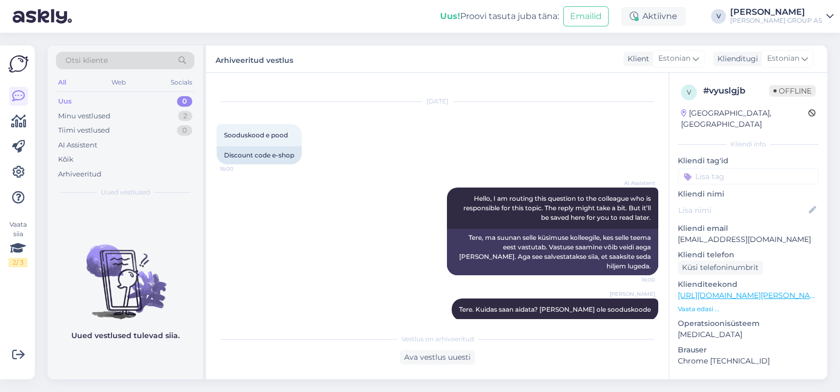
click at [82, 103] on div "Uus 0" at bounding box center [125, 101] width 138 height 15
click at [79, 100] on div "Uus 0" at bounding box center [125, 101] width 138 height 15
click at [82, 114] on div "Minu vestlused" at bounding box center [84, 116] width 52 height 11
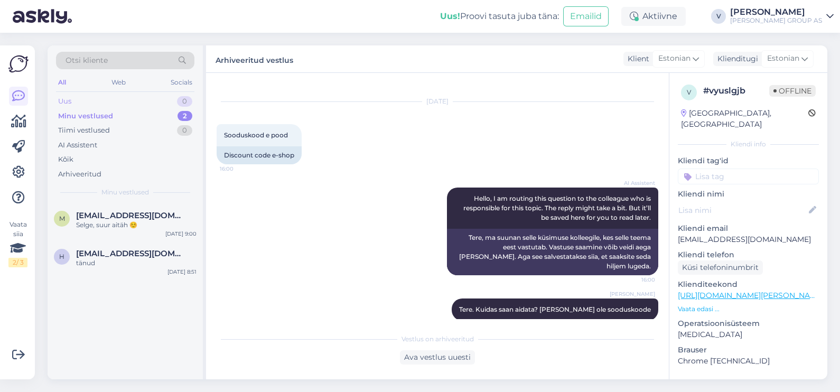
click at [79, 96] on div "Uus 0" at bounding box center [125, 101] width 138 height 15
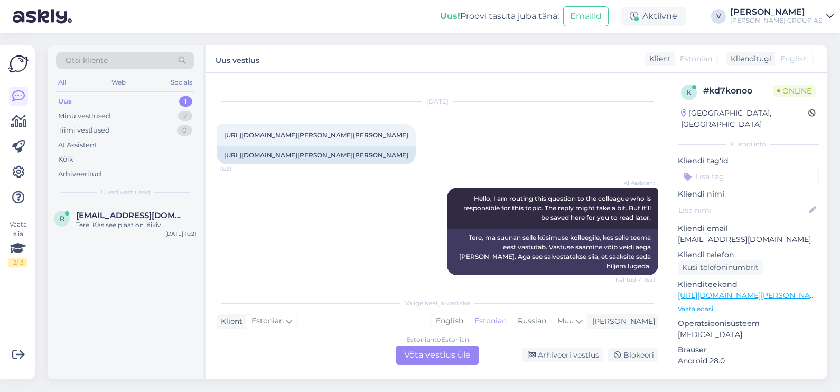
scroll to position [0, 0]
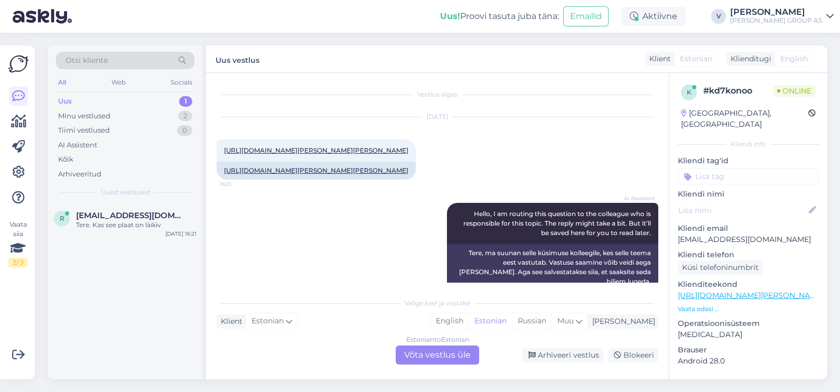
click at [103, 241] on div "r [EMAIL_ADDRESS][DOMAIN_NAME] Tere. Kas see plaat on läikiv [DATE] 16:21" at bounding box center [125, 291] width 155 height 176
click at [105, 232] on div "r [EMAIL_ADDRESS][DOMAIN_NAME] Tere. Kas see plaat on läikiv [DATE] 16:21" at bounding box center [125, 222] width 155 height 38
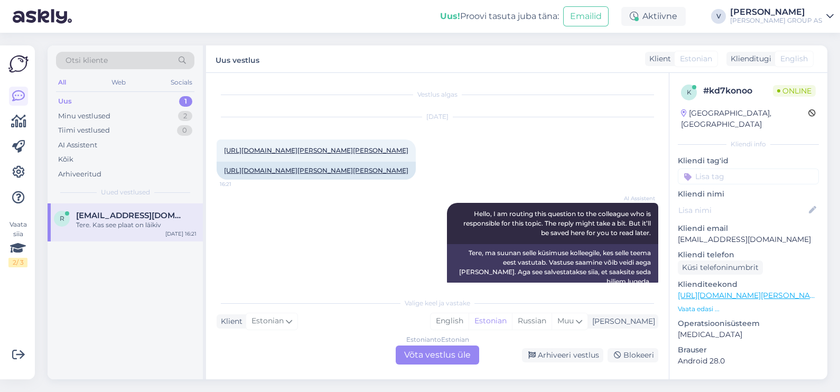
click at [429, 351] on div "Estonian to Estonian Võta vestlus üle" at bounding box center [437, 354] width 83 height 19
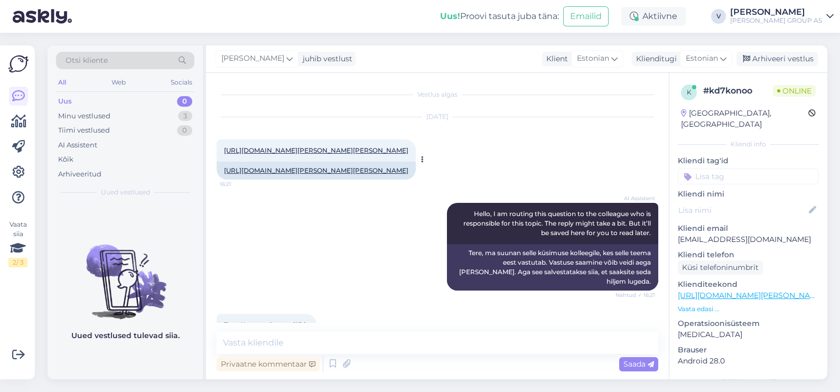
click at [382, 149] on link "[URL][DOMAIN_NAME][PERSON_NAME][PERSON_NAME]" at bounding box center [316, 150] width 184 height 8
click at [286, 333] on textarea at bounding box center [438, 343] width 442 height 22
type textarea "Tere"
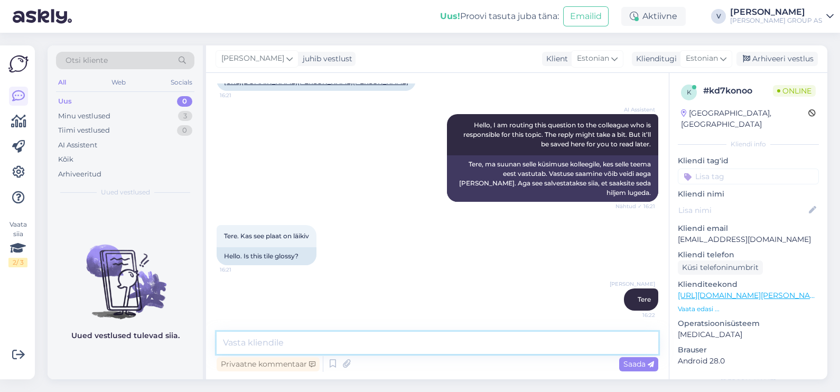
paste textarea "Jah, [PERSON_NAME] BRILLO GLOSSY 30x60 cm seinaplaat on läikiva pinnaviimistlus…"
type textarea "Jah, [PERSON_NAME] BRILLO GLOSSY 30x60 cm seinaplaat on läikiva pinnaviimistlus…"
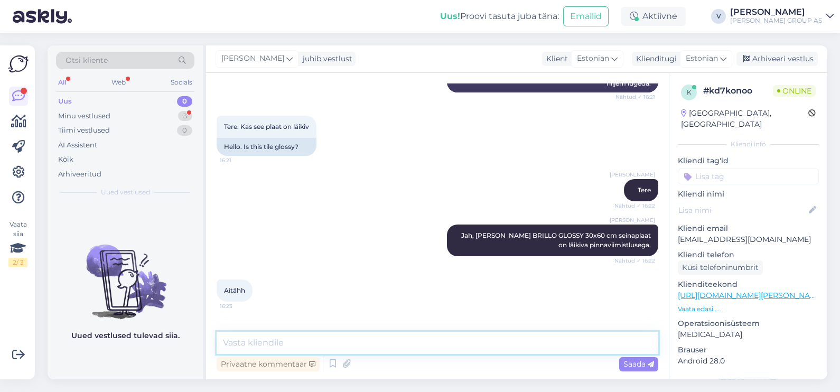
scroll to position [244, 0]
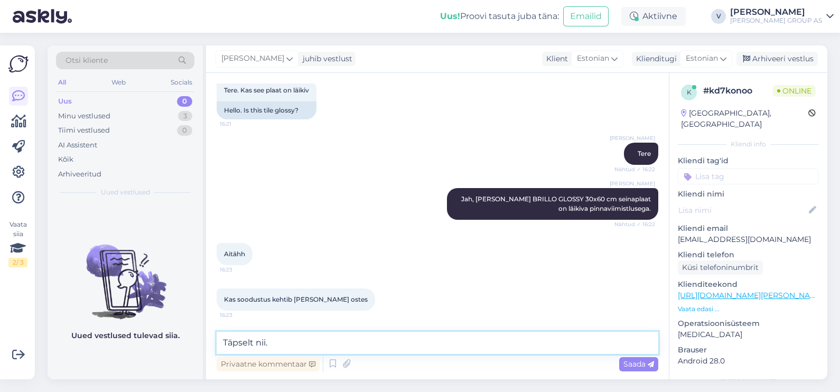
type textarea "Täpselt nii."
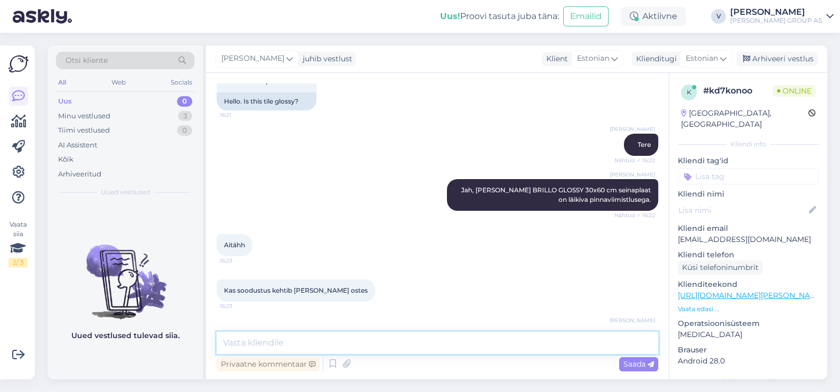
scroll to position [289, 0]
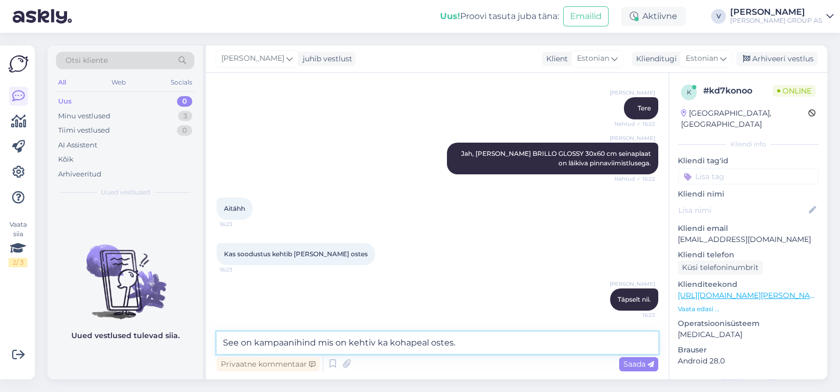
drag, startPoint x: 294, startPoint y: 341, endPoint x: 301, endPoint y: 344, distance: 7.1
click at [298, 342] on textarea "See on kampaanihind mis on kehtiv ka kohapeal ostes." at bounding box center [438, 343] width 442 height 22
click at [298, 341] on textarea "See on kampaanihind mis on kehtiv ka kohapeal ostes." at bounding box center [438, 343] width 442 height 22
type textarea "See on kampaaniahind mis on kehtiv ka kohapeal ostes."
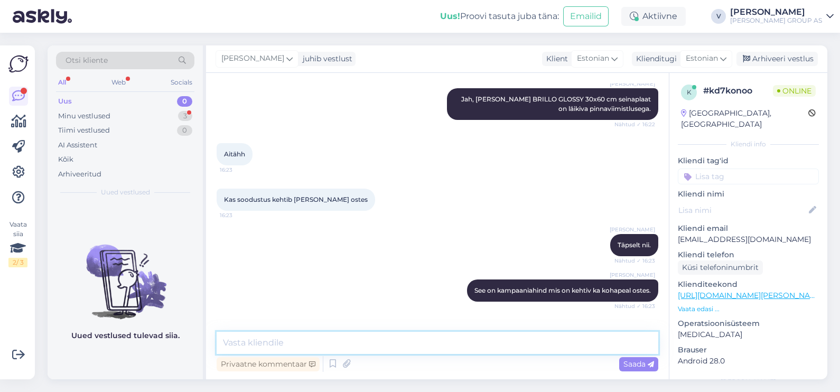
scroll to position [380, 0]
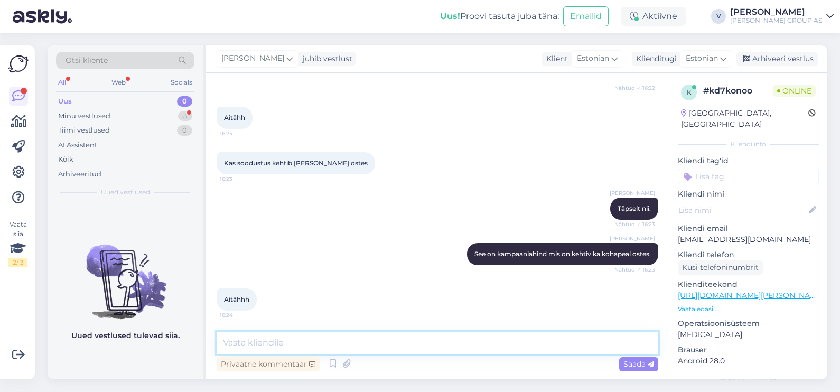
click at [237, 336] on textarea at bounding box center [438, 343] width 442 height 22
click at [283, 343] on textarea at bounding box center [438, 343] width 442 height 22
type textarea "Ikka. Rõõm oli aidata."
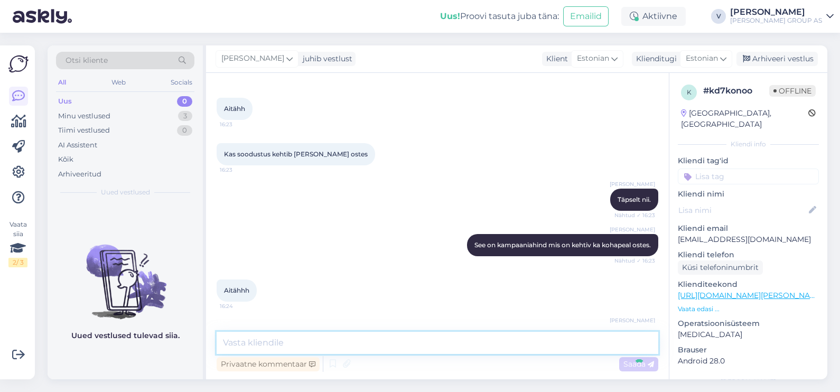
scroll to position [425, 0]
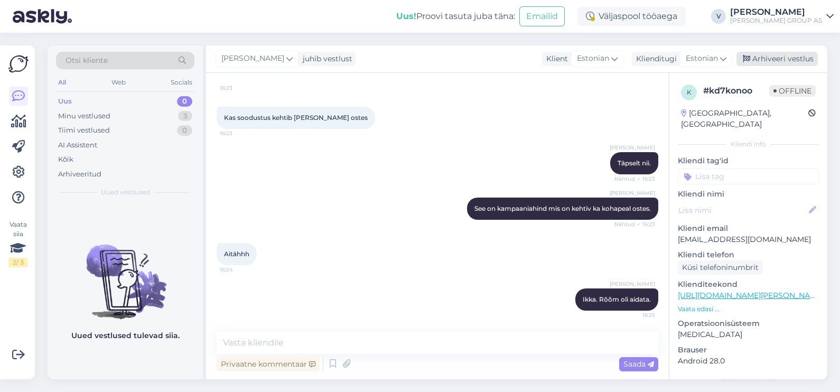
click at [804, 55] on div "Arhiveeri vestlus" at bounding box center [776, 59] width 81 height 14
